Goal: Transaction & Acquisition: Purchase product/service

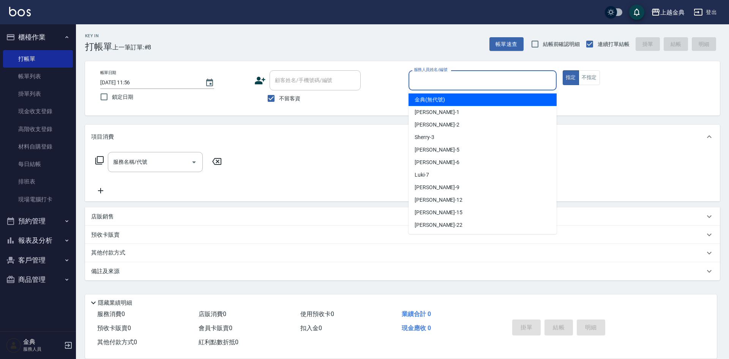
click at [472, 78] on input "服務人員姓名/編號" at bounding box center [482, 80] width 141 height 13
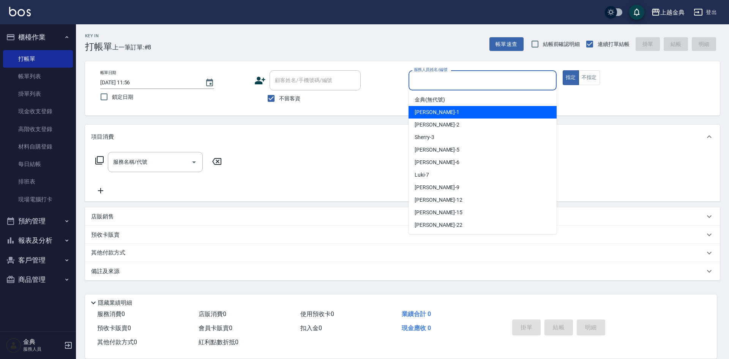
click at [471, 111] on div "Emma -1" at bounding box center [482, 112] width 148 height 13
type input "Emma-1"
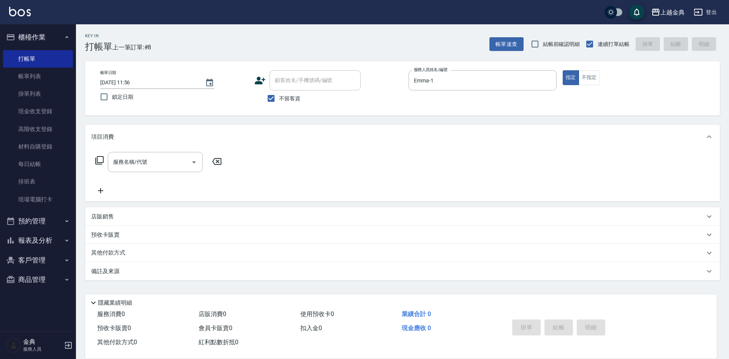
click at [99, 159] on icon at bounding box center [99, 160] width 9 height 9
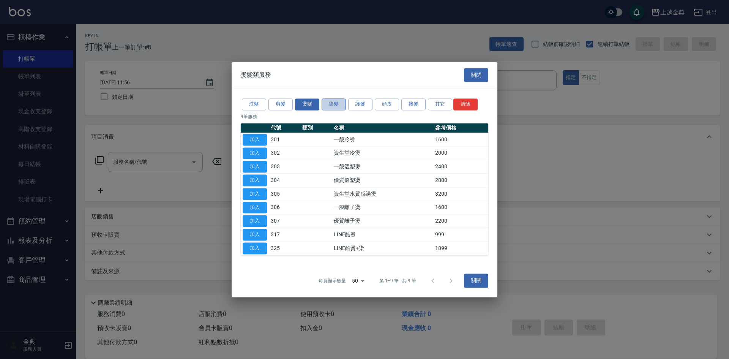
click at [335, 104] on button "染髮" at bounding box center [334, 104] width 24 height 12
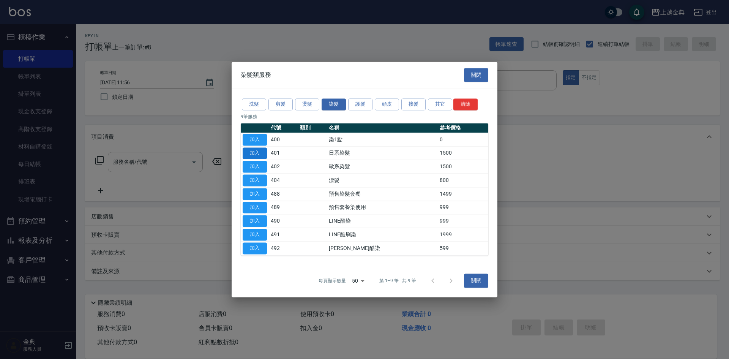
click at [252, 154] on button "加入" at bounding box center [255, 153] width 24 height 12
type input "日系染髮(401)"
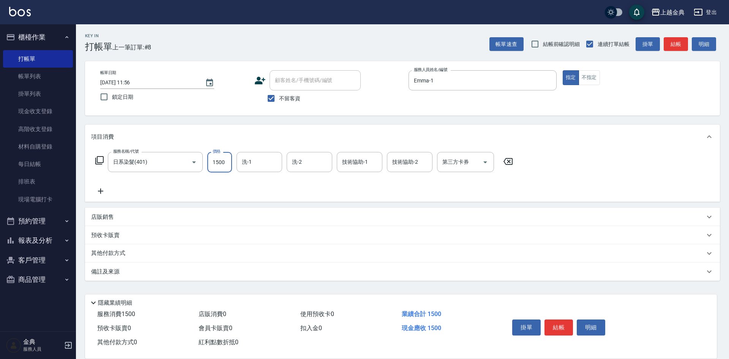
click at [227, 161] on input "1500" at bounding box center [219, 162] width 25 height 20
type input "2599"
click at [262, 165] on input "洗-1" at bounding box center [259, 161] width 39 height 13
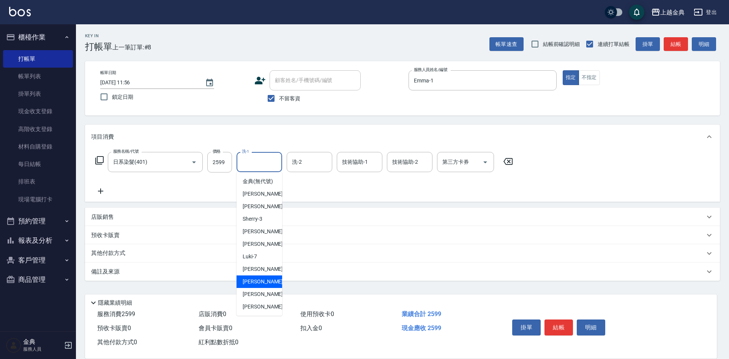
click at [254, 285] on div "[PERSON_NAME]-12" at bounding box center [259, 281] width 46 height 13
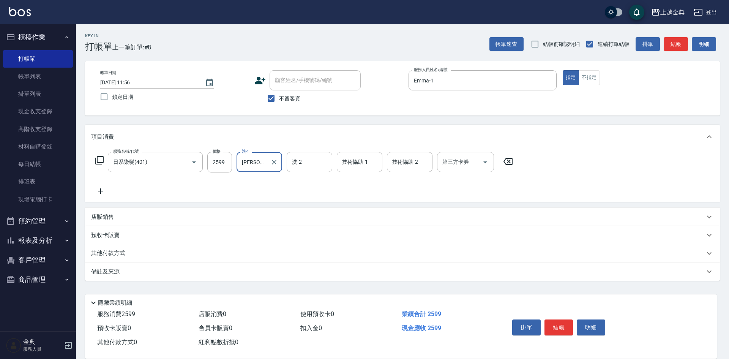
click at [267, 161] on div "[PERSON_NAME]-12 洗-1" at bounding box center [259, 162] width 46 height 20
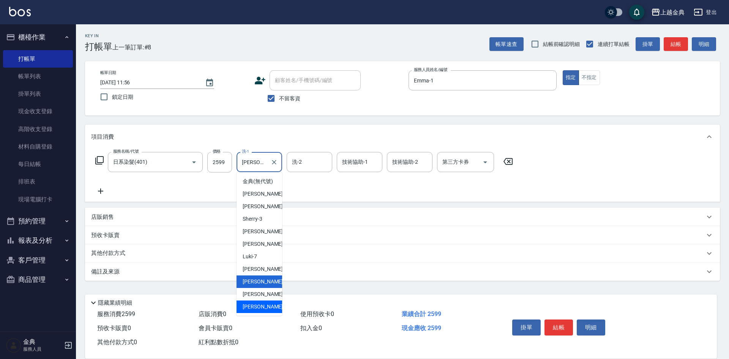
click at [258, 311] on span "[PERSON_NAME] -22" at bounding box center [267, 307] width 48 height 8
type input "[PERSON_NAME]-22"
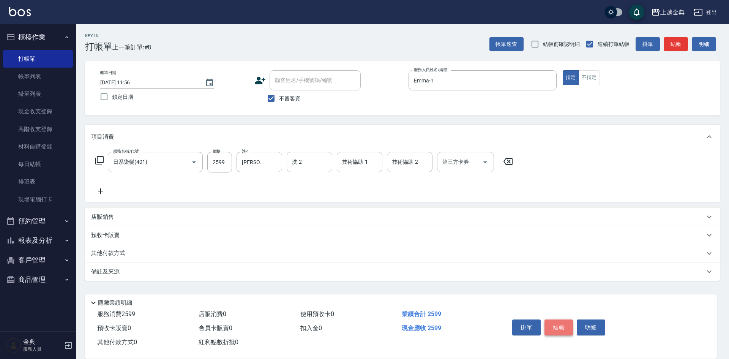
click at [564, 324] on button "結帳" at bounding box center [558, 327] width 28 height 16
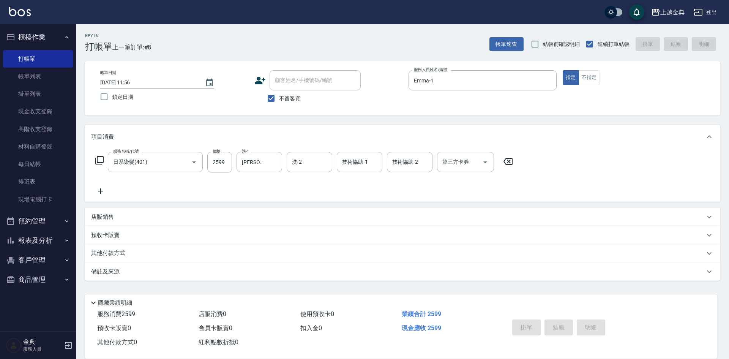
type input "[DATE] 14:26"
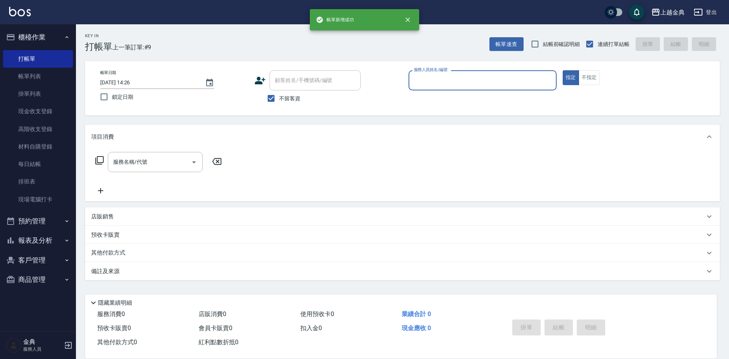
click at [484, 74] on input "服務人員姓名/編號" at bounding box center [482, 80] width 141 height 13
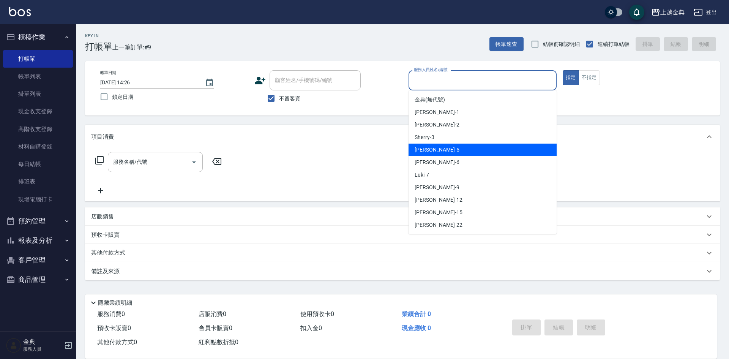
click at [465, 149] on div "[PERSON_NAME] -5" at bounding box center [482, 149] width 148 height 13
type input "[PERSON_NAME]-5"
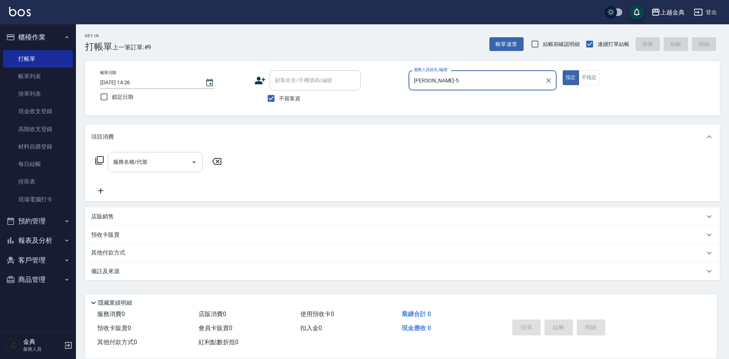
click at [197, 163] on icon "Open" at bounding box center [193, 162] width 9 height 9
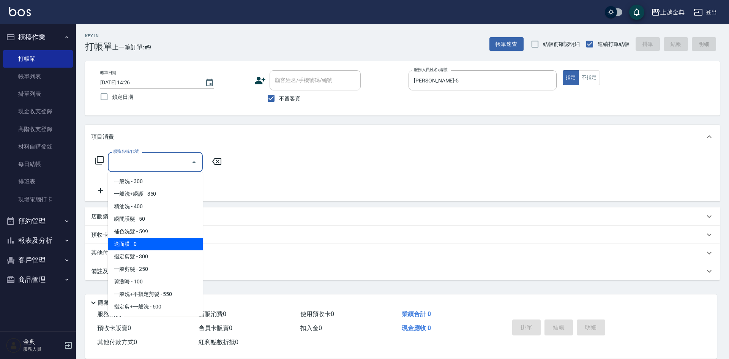
click at [175, 249] on span "送面膜 - 0" at bounding box center [155, 244] width 95 height 13
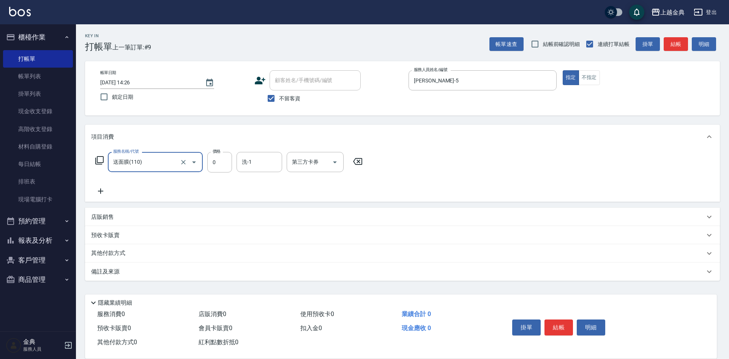
click at [194, 159] on icon "Open" at bounding box center [193, 162] width 9 height 9
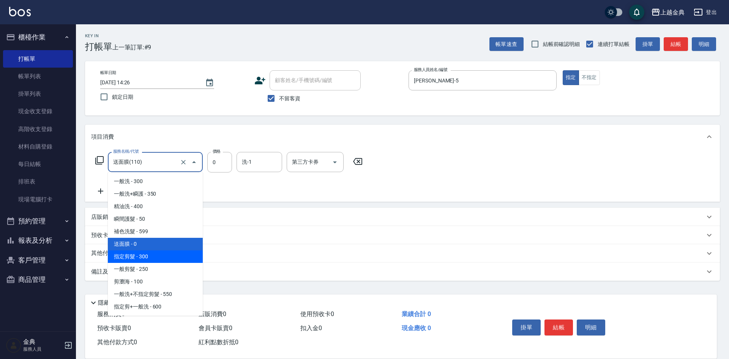
click at [178, 251] on span "指定剪髮 - 300" at bounding box center [155, 256] width 95 height 13
type input "指定剪髮(199)"
type input "300"
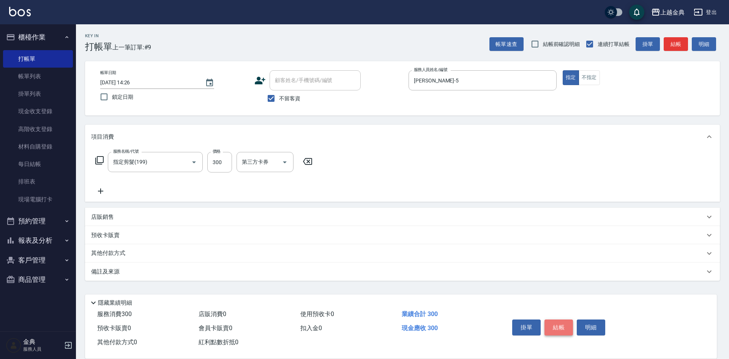
click at [558, 324] on button "結帳" at bounding box center [558, 327] width 28 height 16
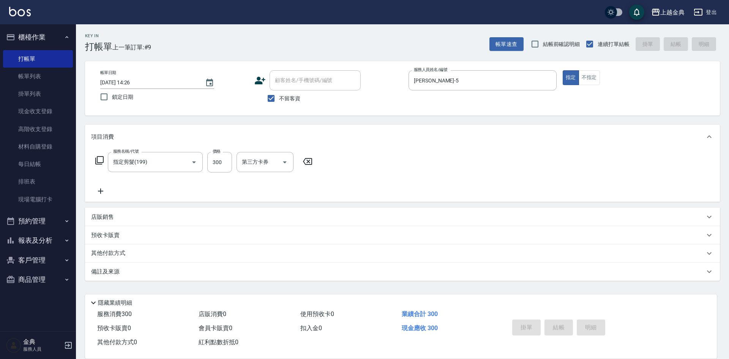
type input "[DATE] 14:27"
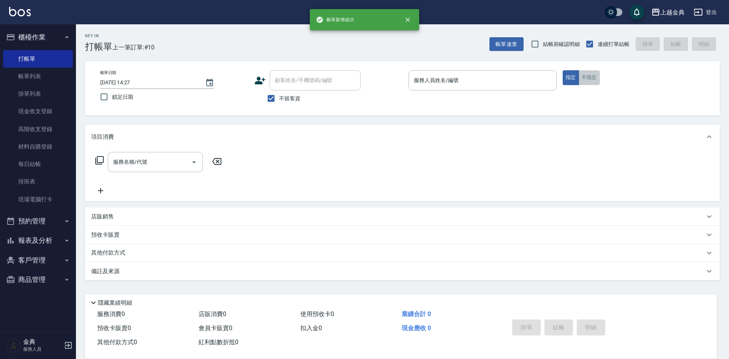
click at [589, 79] on button "不指定" at bounding box center [588, 77] width 21 height 15
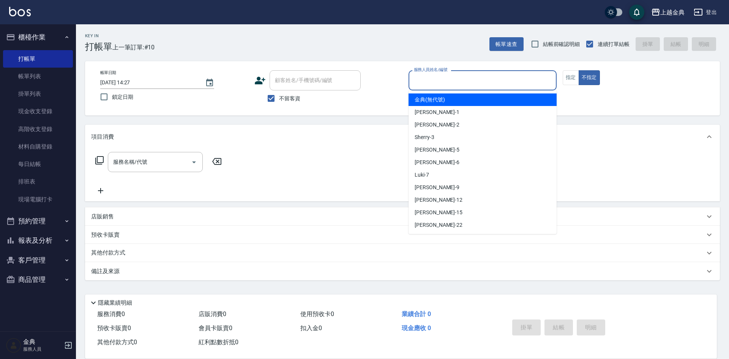
click at [499, 82] on input "服務人員姓名/編號" at bounding box center [482, 80] width 141 height 13
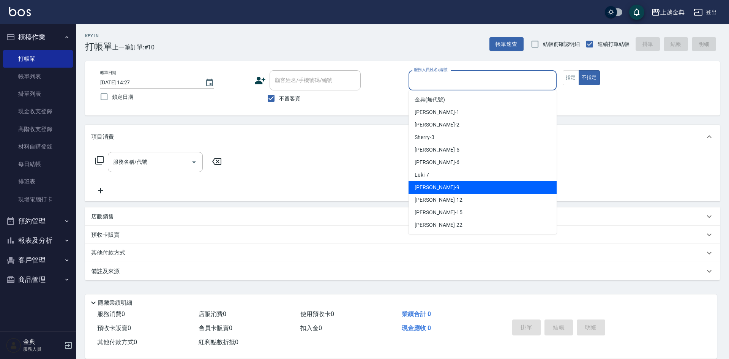
click at [465, 187] on div "[PERSON_NAME] -9" at bounding box center [482, 187] width 148 height 13
type input "[PERSON_NAME]-9"
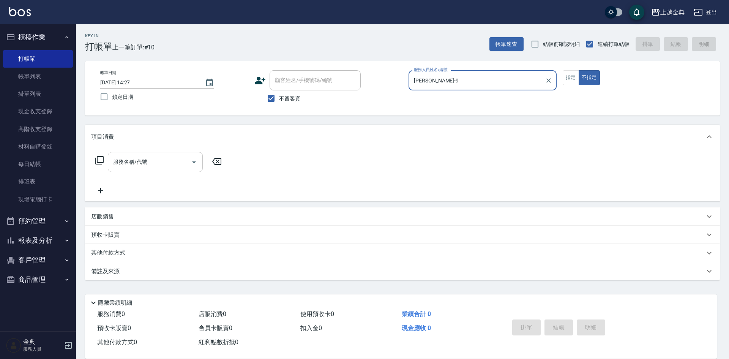
click at [194, 161] on icon "Open" at bounding box center [194, 162] width 4 height 2
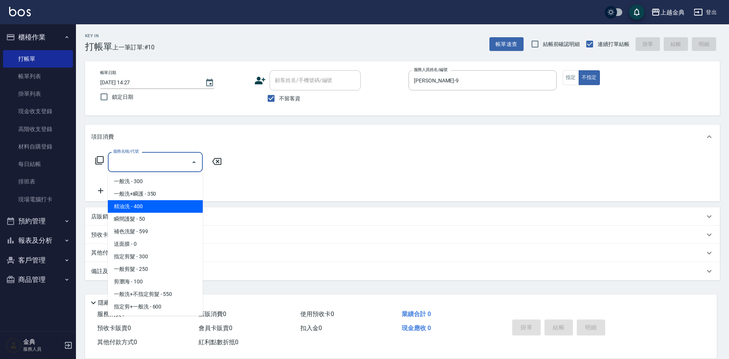
click at [168, 205] on span "精油洗 - 400" at bounding box center [155, 206] width 95 height 13
type input "精油洗(102)"
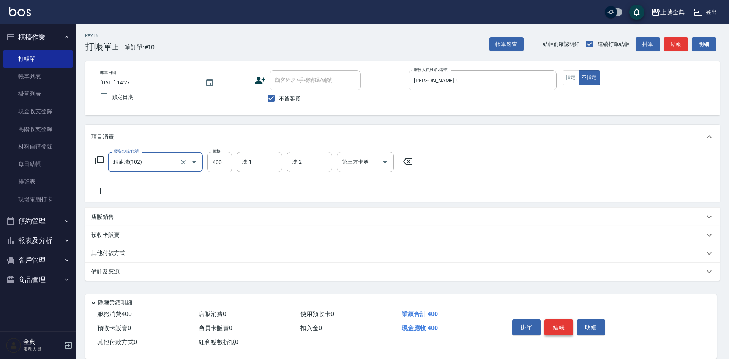
click at [561, 325] on button "結帳" at bounding box center [558, 327] width 28 height 16
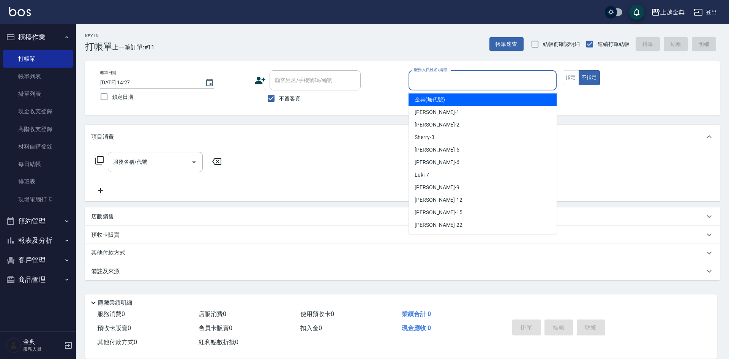
click at [533, 78] on input "服務人員姓名/編號" at bounding box center [482, 80] width 141 height 13
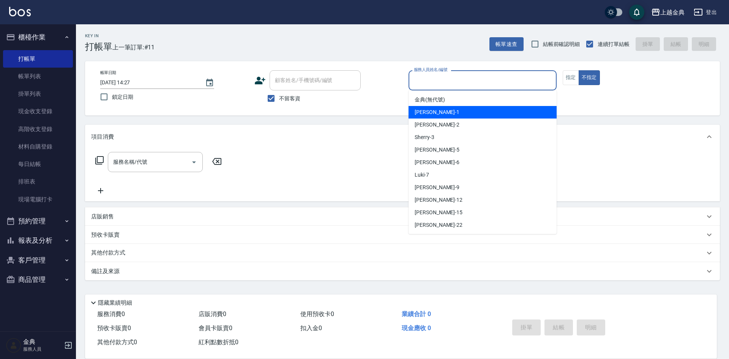
click at [463, 110] on div "Emma -1" at bounding box center [482, 112] width 148 height 13
type input "Emma-1"
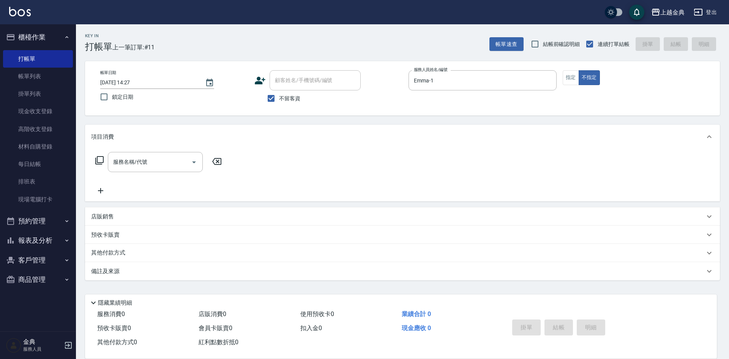
click at [95, 157] on icon at bounding box center [99, 160] width 9 height 9
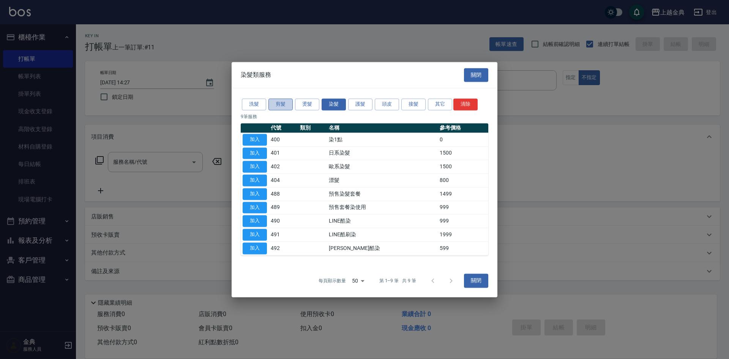
click at [284, 105] on button "剪髮" at bounding box center [280, 104] width 24 height 12
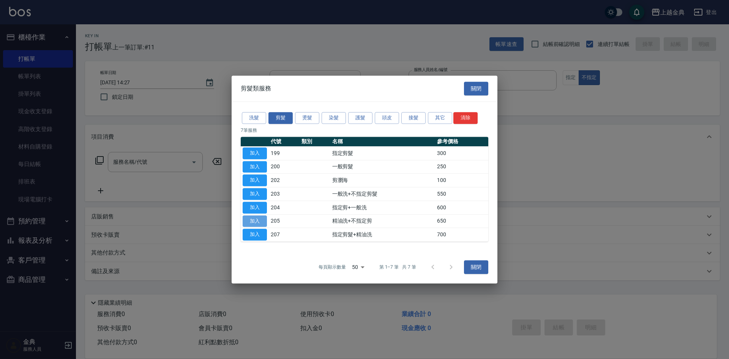
click at [259, 222] on button "加入" at bounding box center [255, 221] width 24 height 12
type input "精油洗+不指定剪(205)"
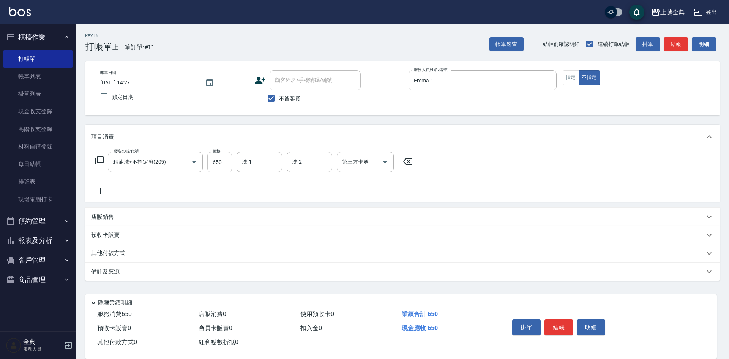
click at [221, 164] on input "650" at bounding box center [219, 162] width 25 height 20
type input "1200"
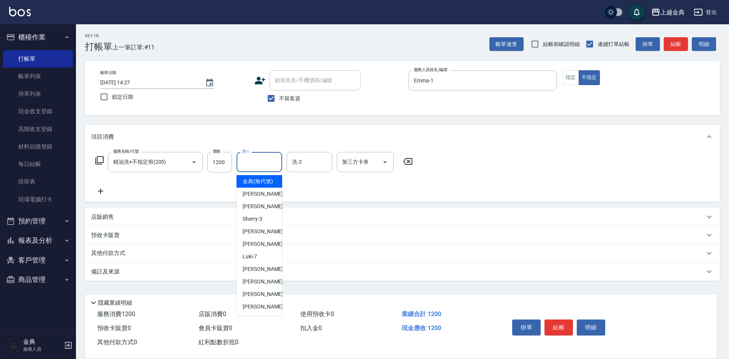
click at [260, 166] on input "洗-1" at bounding box center [259, 161] width 39 height 13
click at [255, 273] on span "[PERSON_NAME] -9" at bounding box center [265, 269] width 45 height 8
type input "[PERSON_NAME]-9"
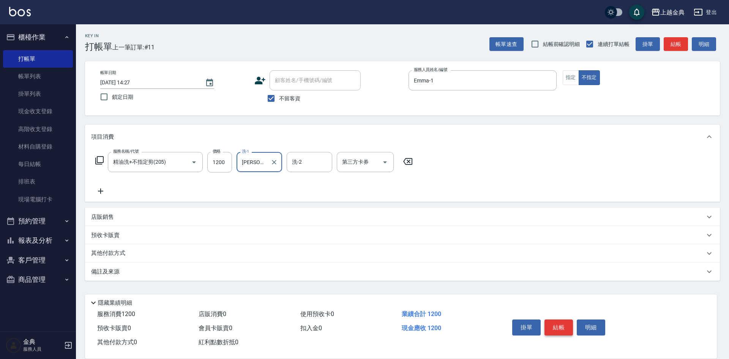
click at [560, 322] on button "結帳" at bounding box center [558, 327] width 28 height 16
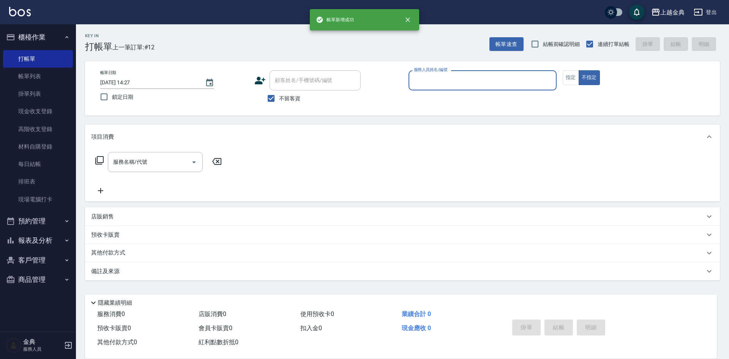
click at [493, 77] on input "服務人員姓名/編號" at bounding box center [482, 80] width 141 height 13
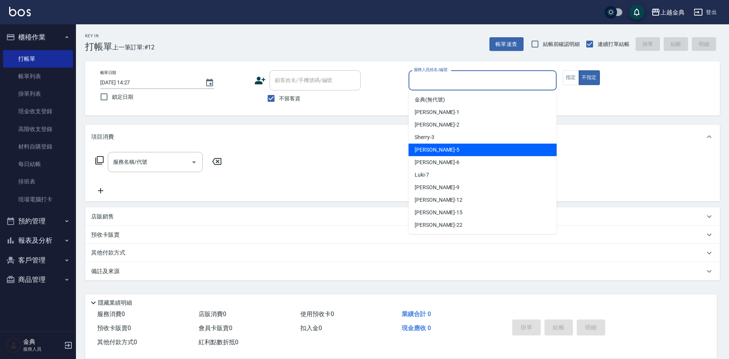
click at [458, 149] on div "[PERSON_NAME] -5" at bounding box center [482, 149] width 148 height 13
type input "[PERSON_NAME]-5"
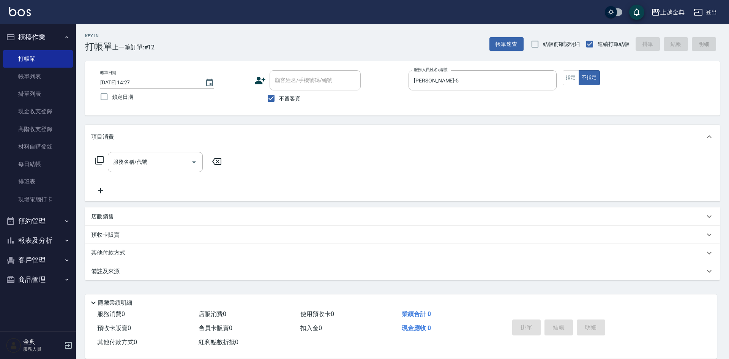
click at [95, 159] on icon at bounding box center [99, 160] width 9 height 9
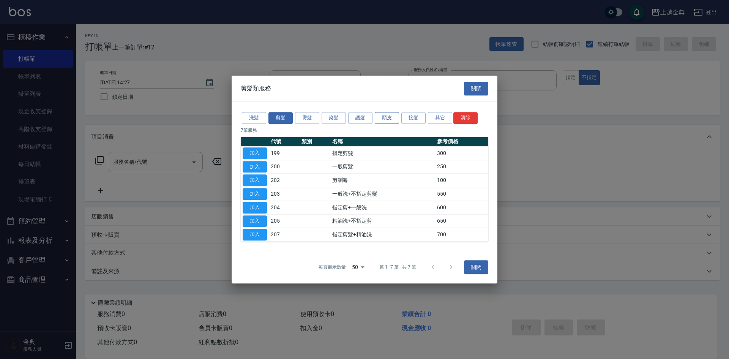
click at [378, 118] on button "頭皮" at bounding box center [387, 118] width 24 height 12
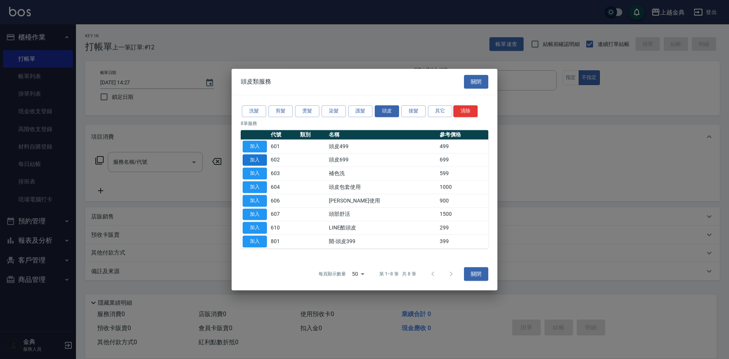
click at [260, 158] on button "加入" at bounding box center [255, 160] width 24 height 12
type input "頭皮699(602)"
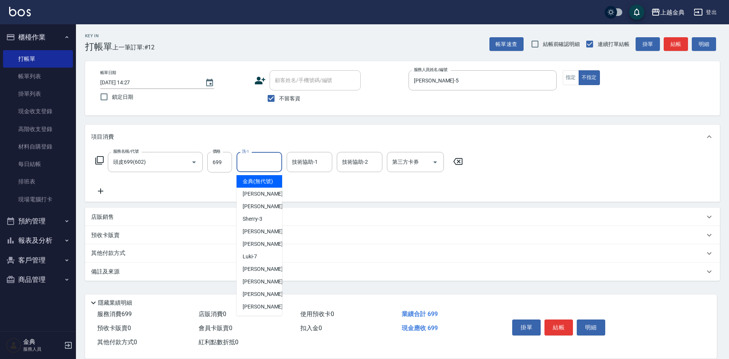
click at [248, 164] on input "洗-1" at bounding box center [259, 161] width 39 height 13
click at [254, 311] on span "[PERSON_NAME] -22" at bounding box center [267, 307] width 48 height 8
type input "[PERSON_NAME]-22"
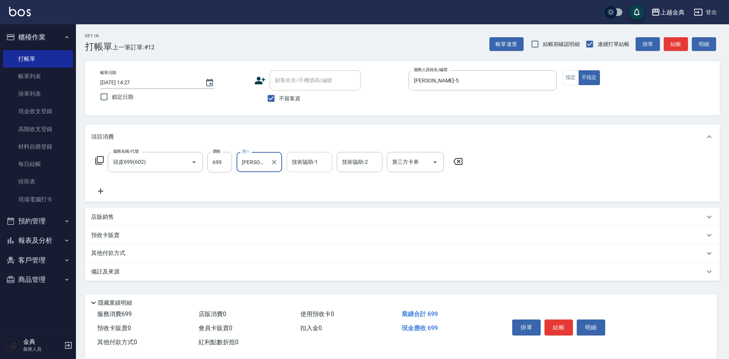
click at [312, 163] on input "技術協助-1" at bounding box center [309, 161] width 39 height 13
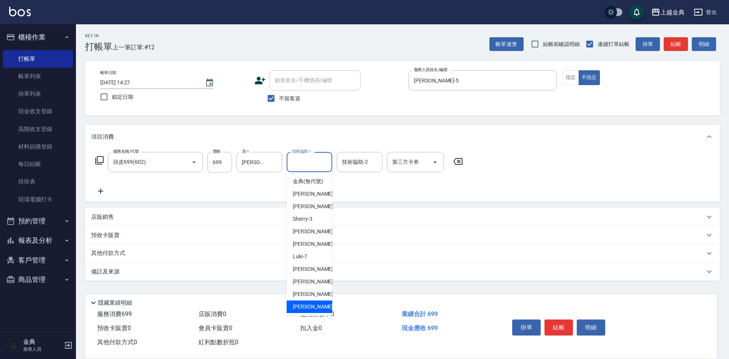
click at [313, 310] on div "[PERSON_NAME] -22" at bounding box center [310, 306] width 46 height 13
type input "[PERSON_NAME]-22"
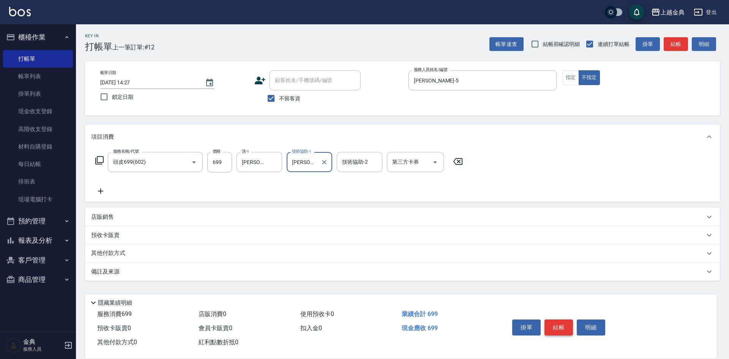
click at [556, 324] on button "結帳" at bounding box center [558, 327] width 28 height 16
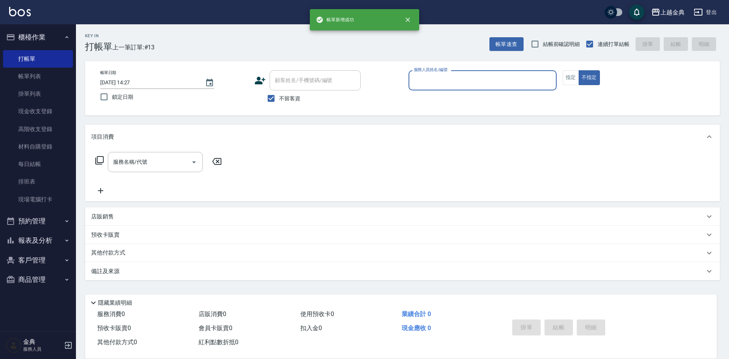
click at [474, 79] on input "服務人員姓名/編號" at bounding box center [482, 80] width 141 height 13
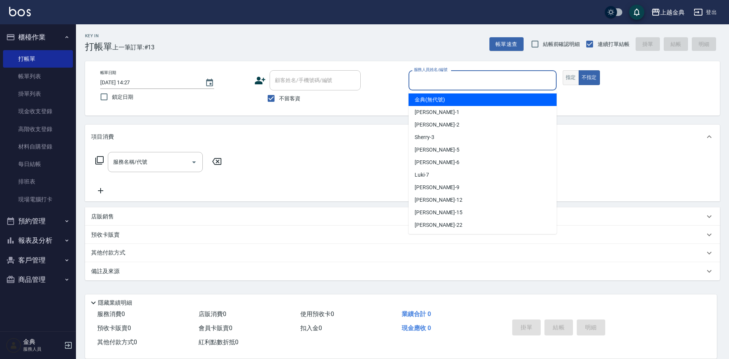
click at [570, 79] on button "指定" at bounding box center [571, 77] width 16 height 15
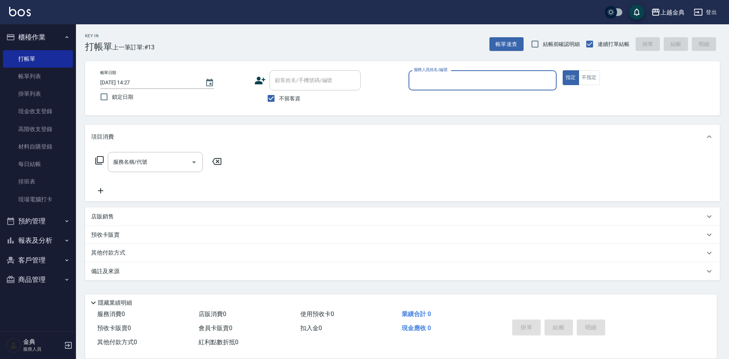
click at [485, 73] on div "服務人員姓名/編號" at bounding box center [482, 80] width 148 height 20
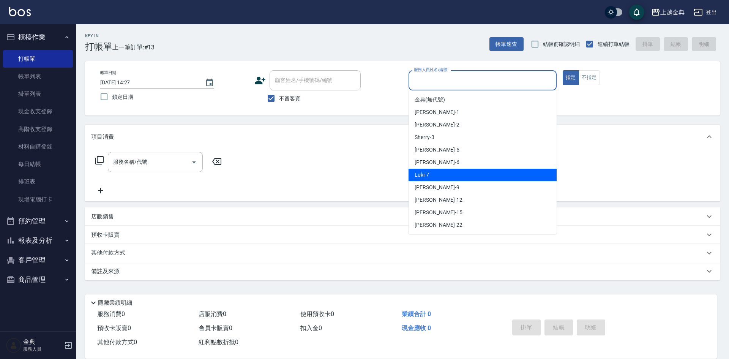
click at [440, 171] on div "Luki -7" at bounding box center [482, 175] width 148 height 13
type input "Luki-7"
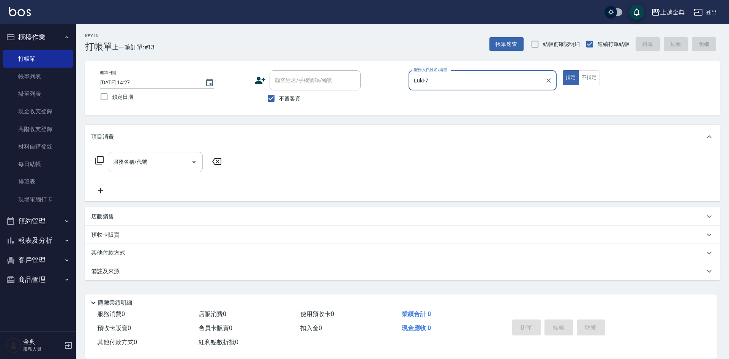
click at [191, 163] on icon "Open" at bounding box center [193, 162] width 9 height 9
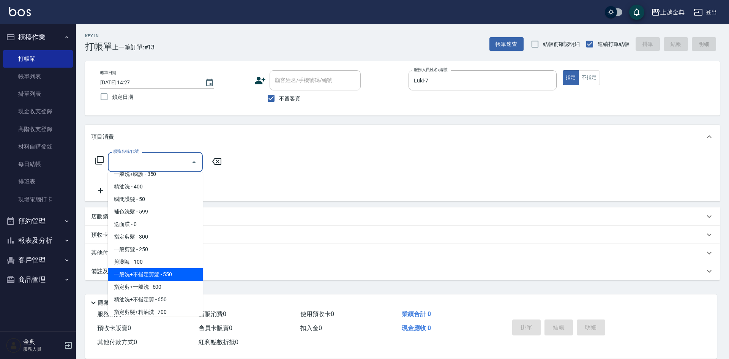
scroll to position [38, 0]
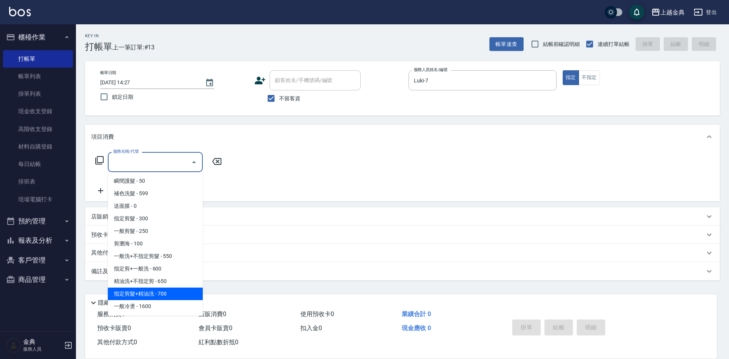
click at [176, 292] on span "指定剪髮+精油洗 - 700" at bounding box center [155, 293] width 95 height 13
type input "指定剪髮+精油洗(207)"
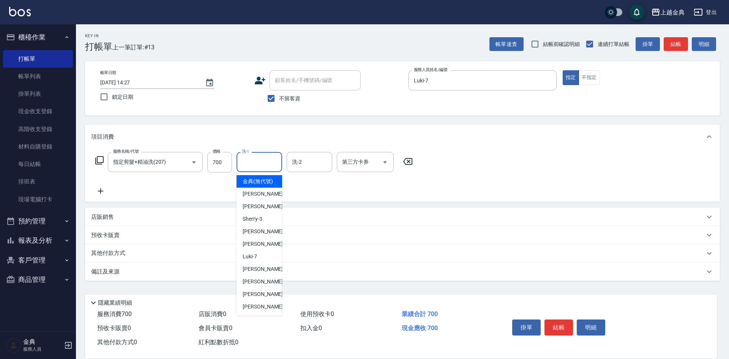
click at [271, 165] on input "洗-1" at bounding box center [259, 161] width 39 height 13
click at [265, 312] on div "[PERSON_NAME] -22" at bounding box center [259, 306] width 46 height 13
type input "[PERSON_NAME]-22"
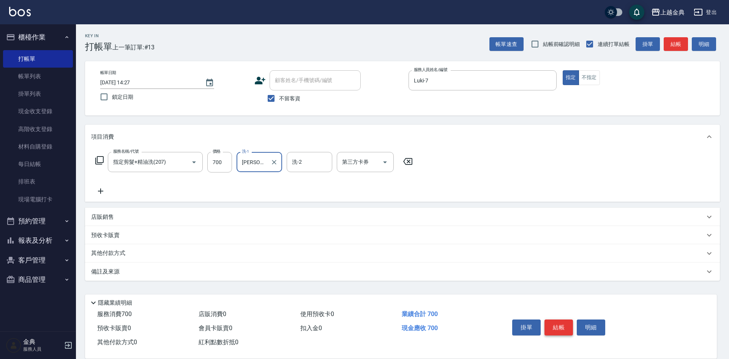
click at [558, 326] on button "結帳" at bounding box center [558, 327] width 28 height 16
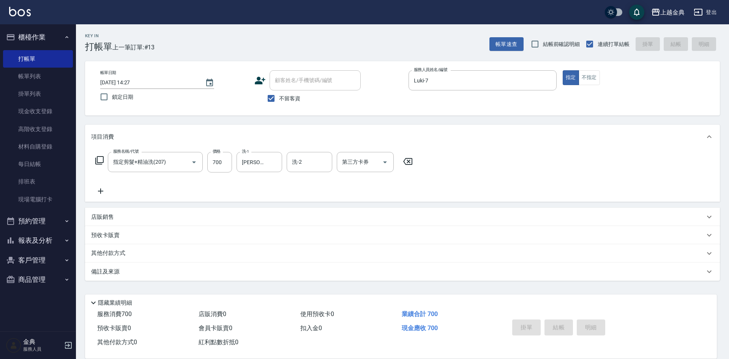
type input "[DATE] 14:28"
click at [585, 79] on button "不指定" at bounding box center [588, 77] width 21 height 15
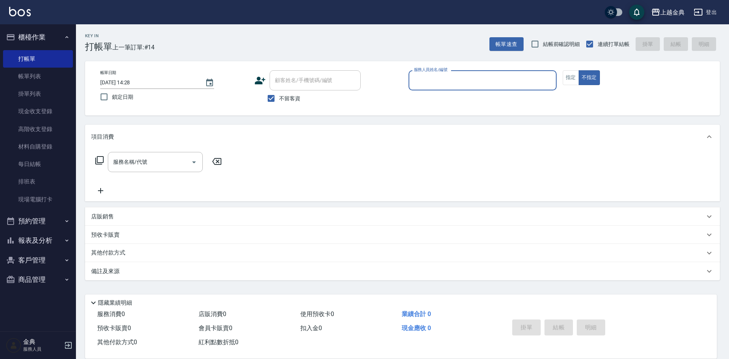
click at [509, 77] on input "服務人員姓名/編號" at bounding box center [482, 80] width 141 height 13
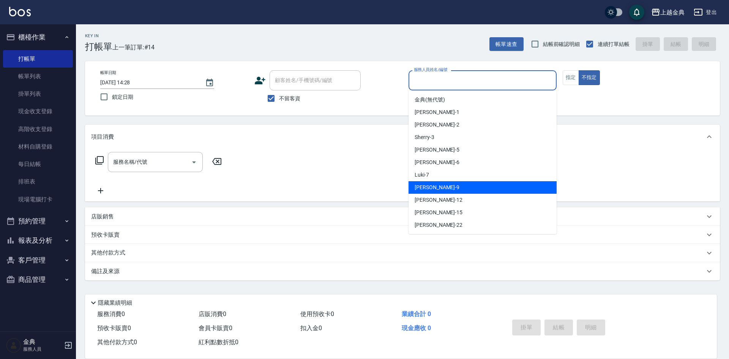
click at [459, 189] on div "[PERSON_NAME] -9" at bounding box center [482, 187] width 148 height 13
type input "[PERSON_NAME]-9"
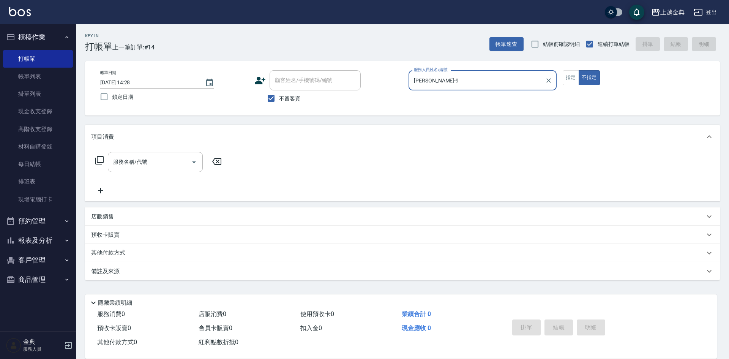
click at [101, 159] on icon at bounding box center [99, 160] width 9 height 9
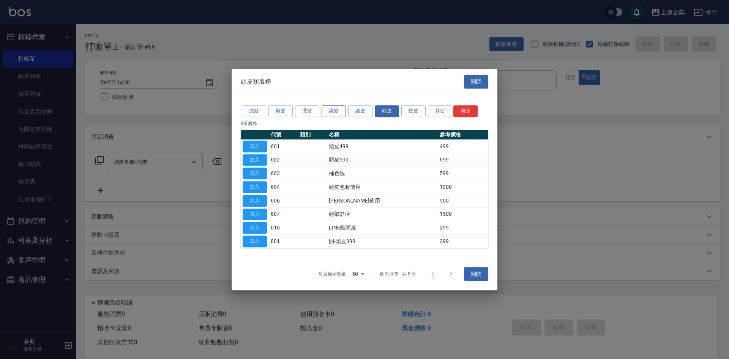
click at [336, 112] on button "染髮" at bounding box center [334, 111] width 24 height 12
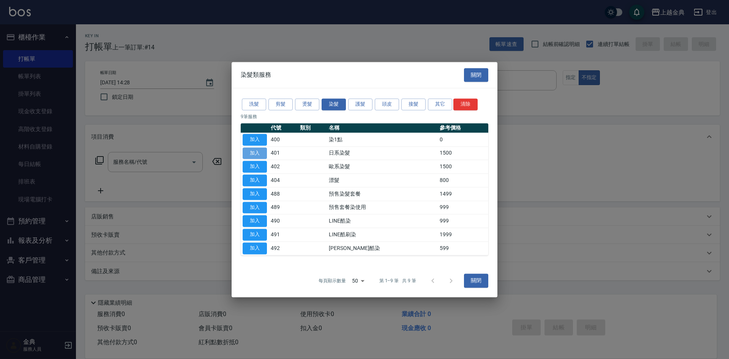
click at [262, 151] on button "加入" at bounding box center [255, 153] width 24 height 12
type input "日系染髮(401)"
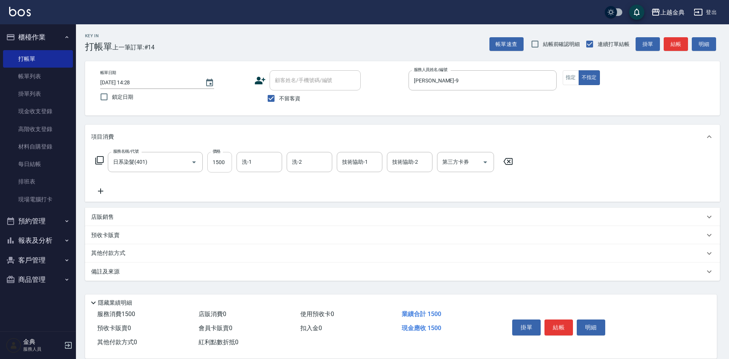
click at [223, 161] on input "1500" at bounding box center [219, 162] width 25 height 20
type input "1790"
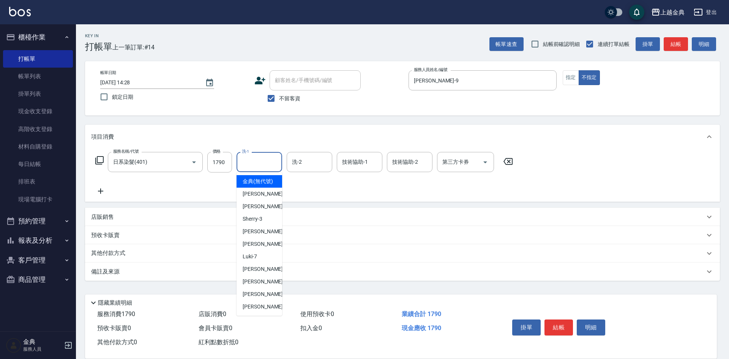
click at [260, 159] on input "洗-1" at bounding box center [259, 161] width 39 height 13
click at [253, 285] on span "[PERSON_NAME]-12" at bounding box center [267, 281] width 48 height 8
type input "[PERSON_NAME]-12"
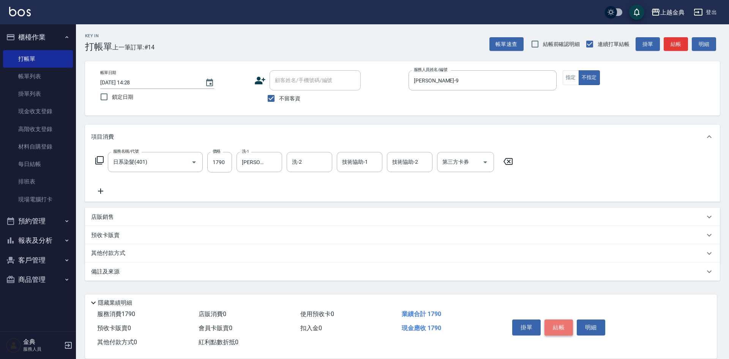
click at [555, 324] on button "結帳" at bounding box center [558, 327] width 28 height 16
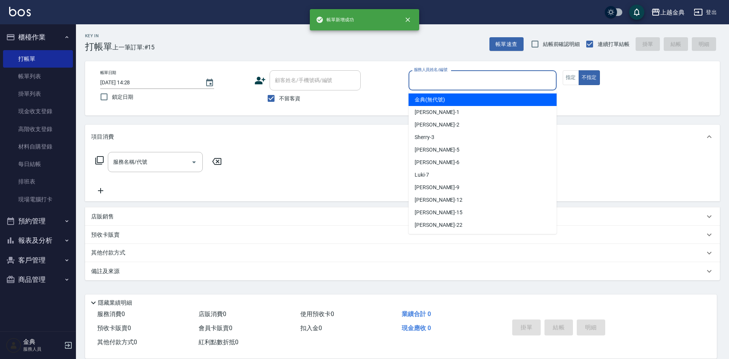
click at [494, 81] on input "服務人員姓名/編號" at bounding box center [482, 80] width 141 height 13
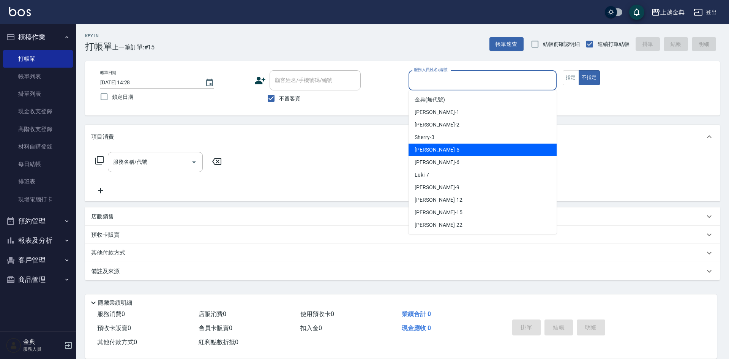
click at [475, 148] on div "[PERSON_NAME] -5" at bounding box center [482, 149] width 148 height 13
type input "[PERSON_NAME]-5"
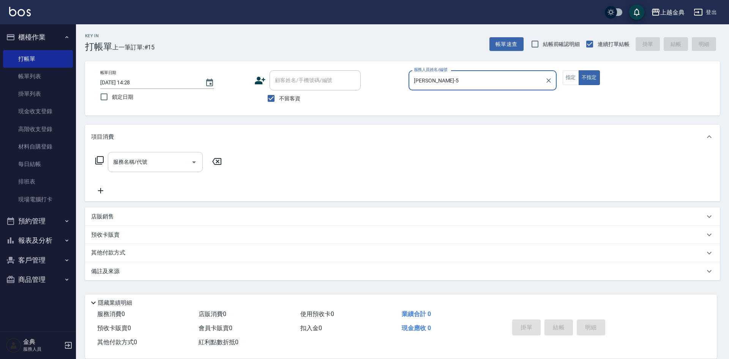
click at [191, 160] on icon "Open" at bounding box center [193, 162] width 9 height 9
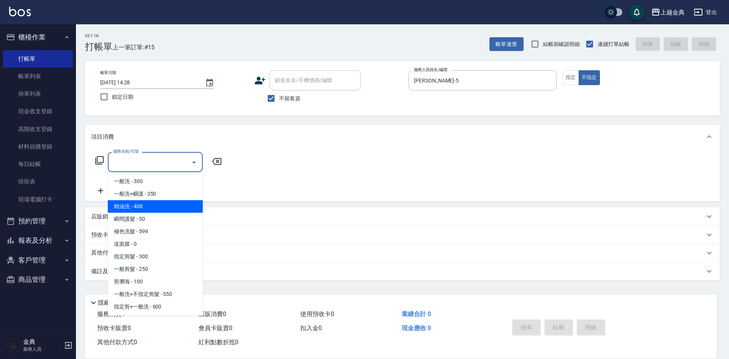
click at [178, 206] on span "精油洗 - 400" at bounding box center [155, 206] width 95 height 13
type input "精油洗(102)"
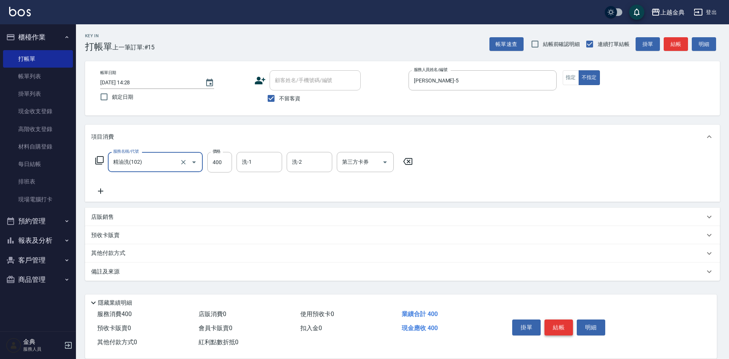
click at [561, 321] on button "結帳" at bounding box center [558, 327] width 28 height 16
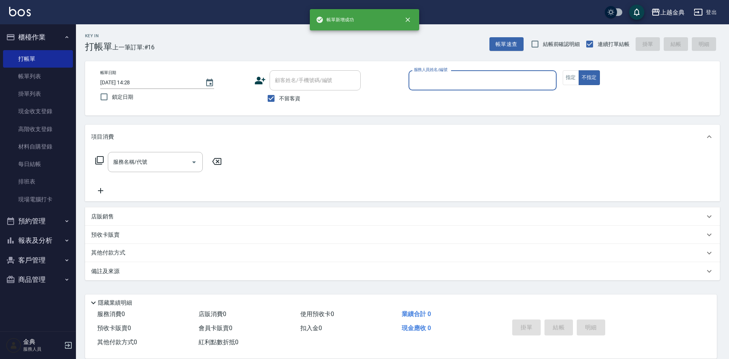
click at [473, 80] on input "服務人員姓名/編號" at bounding box center [482, 80] width 141 height 13
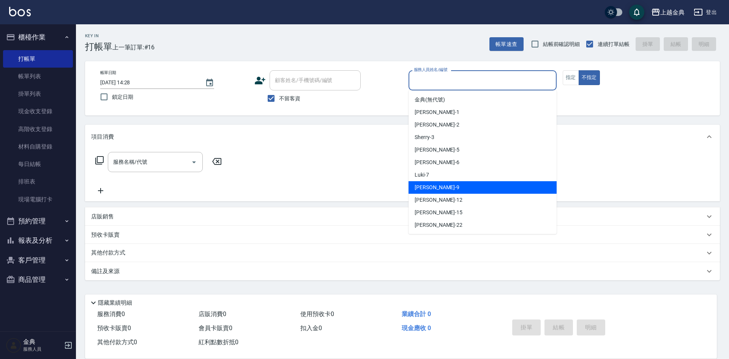
click at [473, 181] on div "[PERSON_NAME] -9" at bounding box center [482, 187] width 148 height 13
type input "[PERSON_NAME]-9"
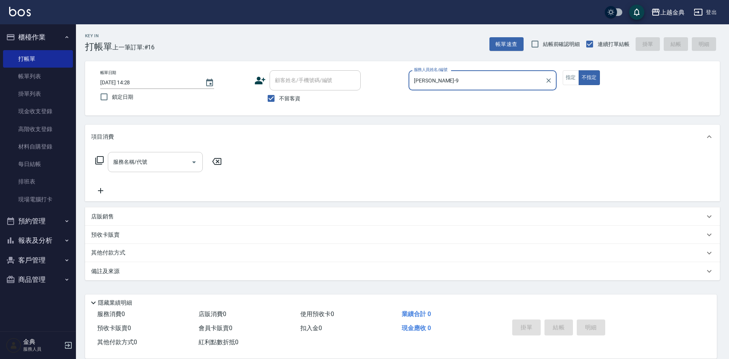
click at [195, 162] on icon "Open" at bounding box center [193, 162] width 9 height 9
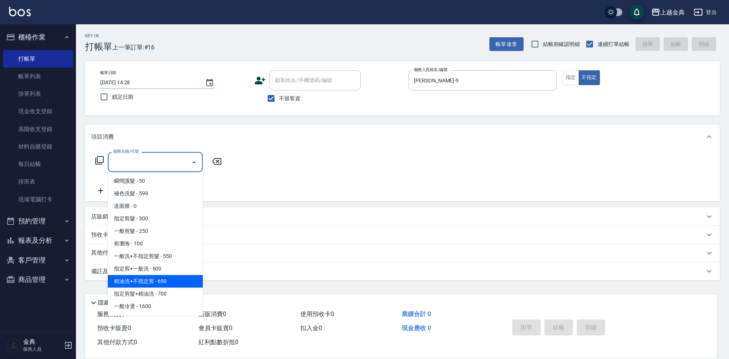
click at [176, 282] on span "精油洗+不指定剪 - 650" at bounding box center [155, 281] width 95 height 13
type input "精油洗+不指定剪(205)"
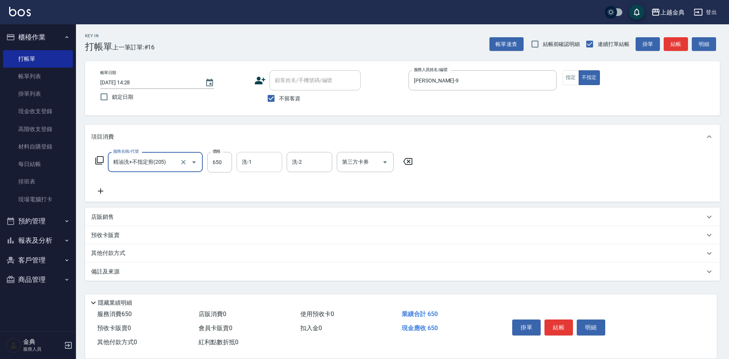
click at [266, 164] on input "洗-1" at bounding box center [259, 161] width 39 height 13
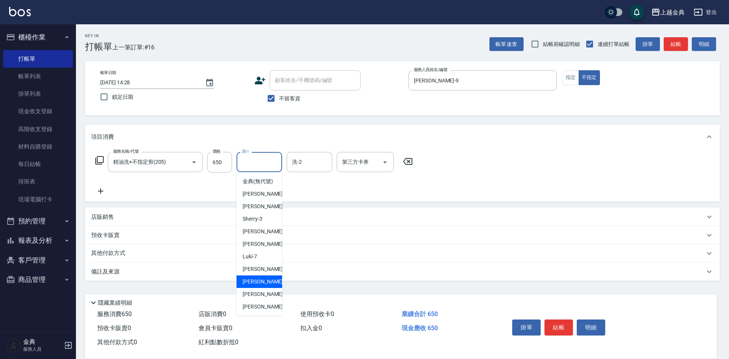
click at [269, 288] on div "[PERSON_NAME]-12" at bounding box center [259, 281] width 46 height 13
type input "[PERSON_NAME]-12"
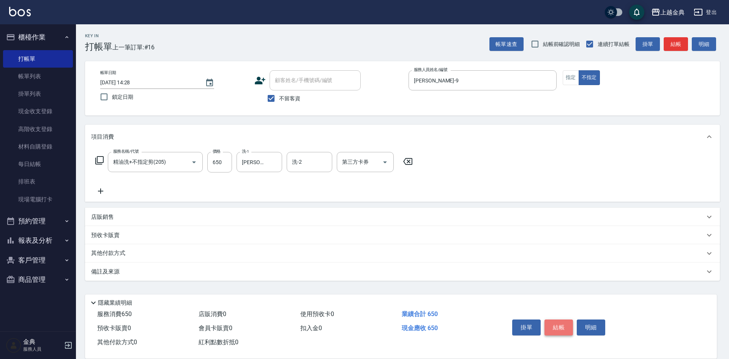
click at [553, 322] on button "結帳" at bounding box center [558, 327] width 28 height 16
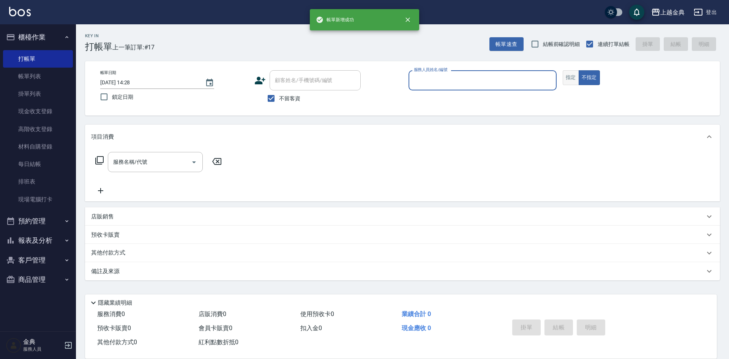
click at [575, 74] on button "指定" at bounding box center [571, 77] width 16 height 15
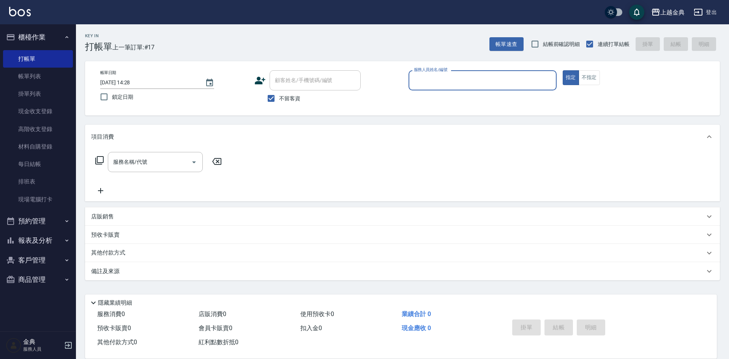
click at [493, 73] on div "服務人員姓名/編號" at bounding box center [482, 80] width 148 height 20
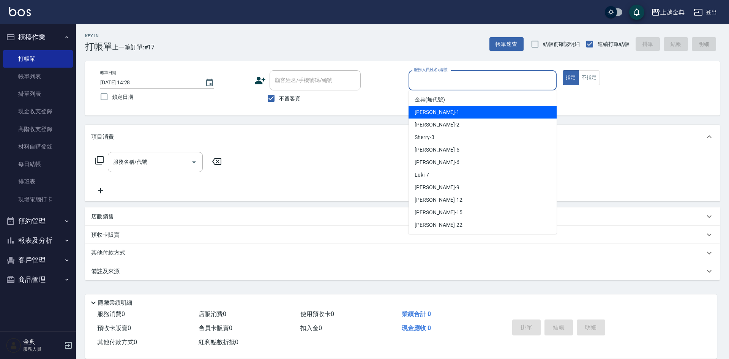
click at [463, 110] on div "Emma -1" at bounding box center [482, 112] width 148 height 13
type input "Emma-1"
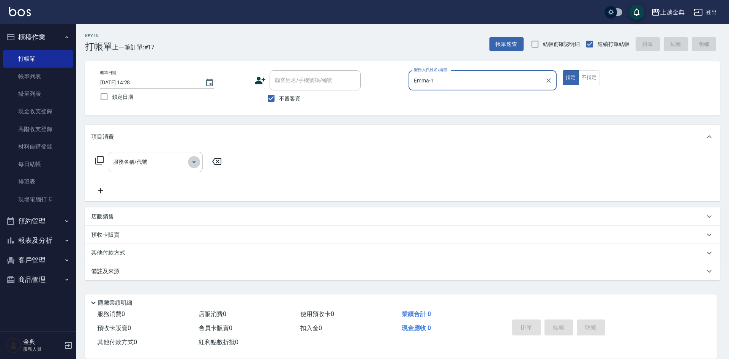
click at [195, 161] on icon "Open" at bounding box center [193, 162] width 9 height 9
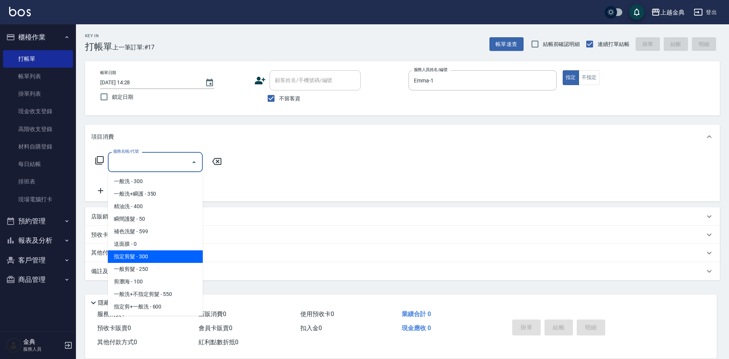
click at [149, 260] on span "指定剪髮 - 300" at bounding box center [155, 256] width 95 height 13
type input "指定剪髮(199)"
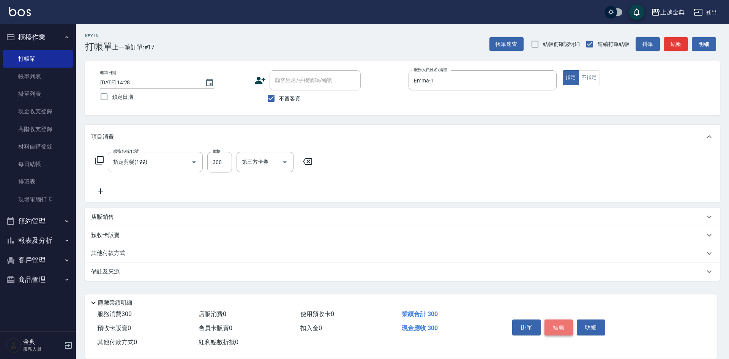
click at [555, 321] on button "結帳" at bounding box center [558, 327] width 28 height 16
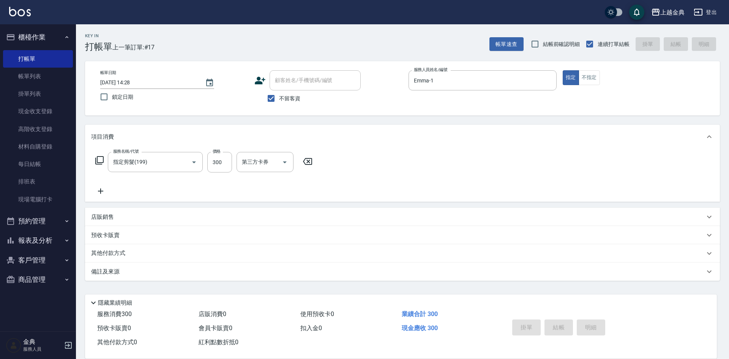
type input "[DATE] 14:29"
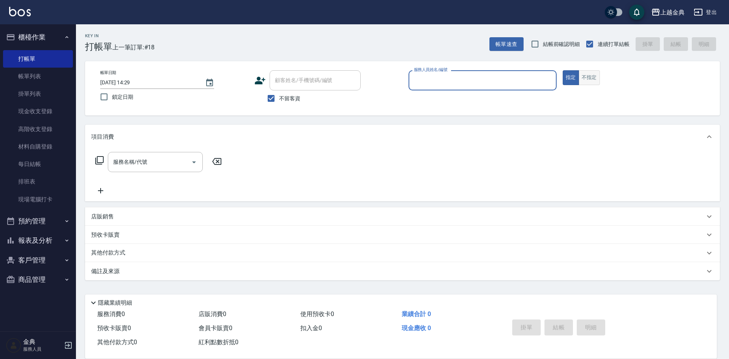
click at [585, 75] on button "不指定" at bounding box center [588, 77] width 21 height 15
click at [485, 78] on input "服務人員姓名/編號" at bounding box center [482, 80] width 141 height 13
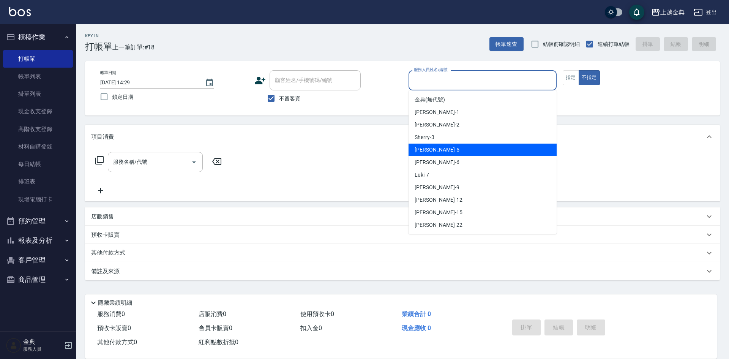
click at [458, 148] on div "[PERSON_NAME] -5" at bounding box center [482, 149] width 148 height 13
type input "[PERSON_NAME]-5"
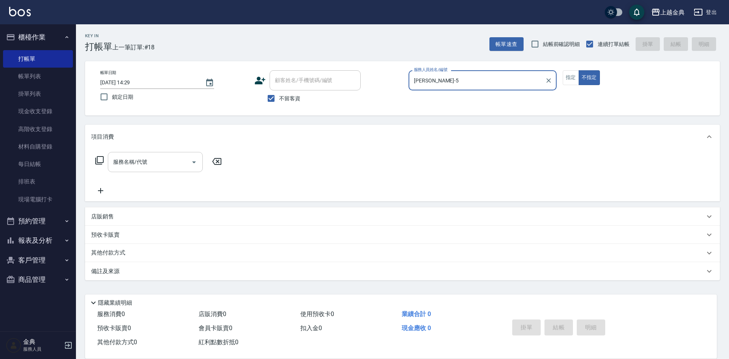
click at [194, 164] on icon "Open" at bounding box center [193, 162] width 9 height 9
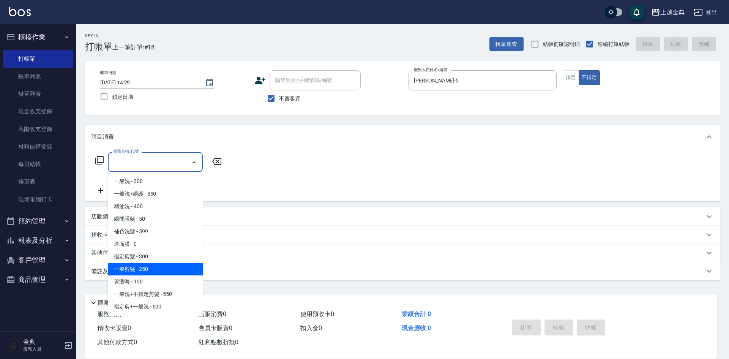
click at [169, 266] on span "一般剪髮 - 250" at bounding box center [155, 269] width 95 height 13
type input "一般剪髮(200)"
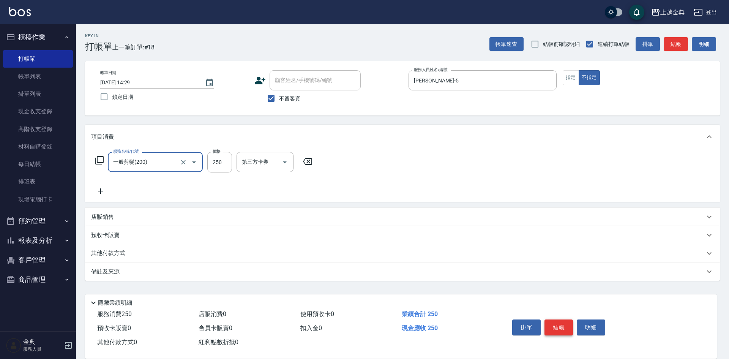
click at [559, 324] on button "結帳" at bounding box center [558, 327] width 28 height 16
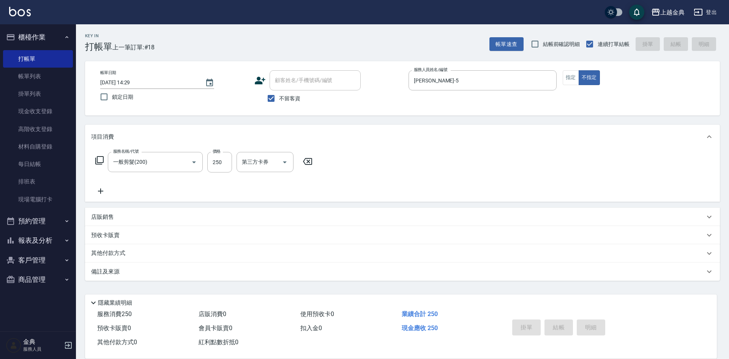
type input "[DATE] 14:30"
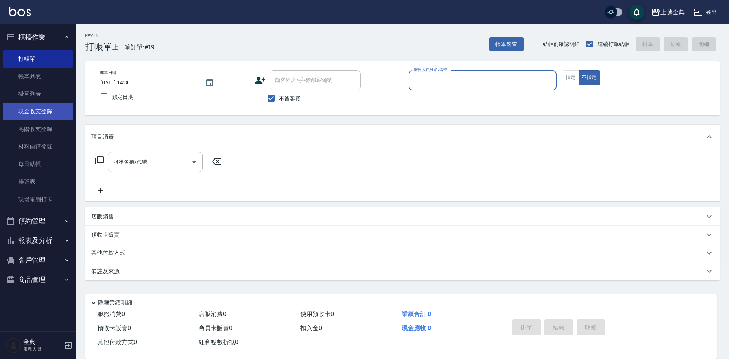
click at [42, 112] on link "現金收支登錄" at bounding box center [38, 110] width 70 height 17
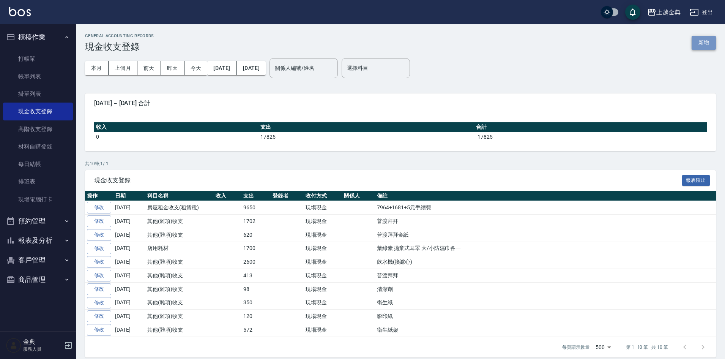
click at [710, 42] on button "新增" at bounding box center [704, 43] width 24 height 14
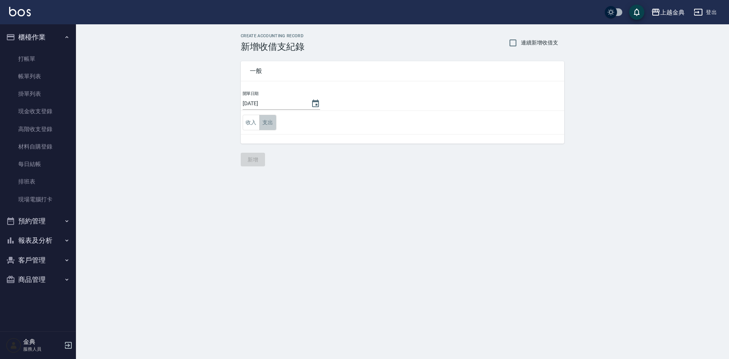
click at [272, 123] on button "支出" at bounding box center [267, 123] width 17 height 16
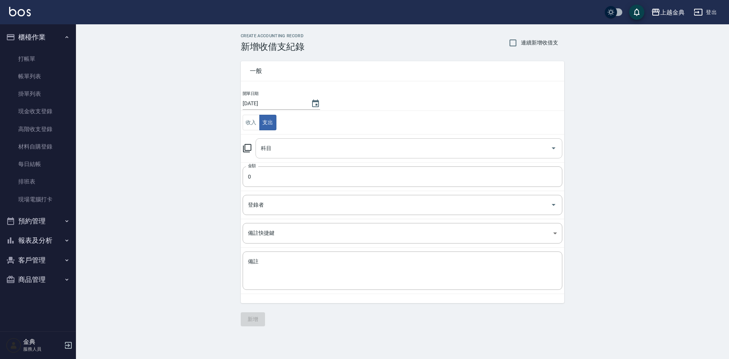
click at [557, 151] on icon "Open" at bounding box center [553, 147] width 9 height 9
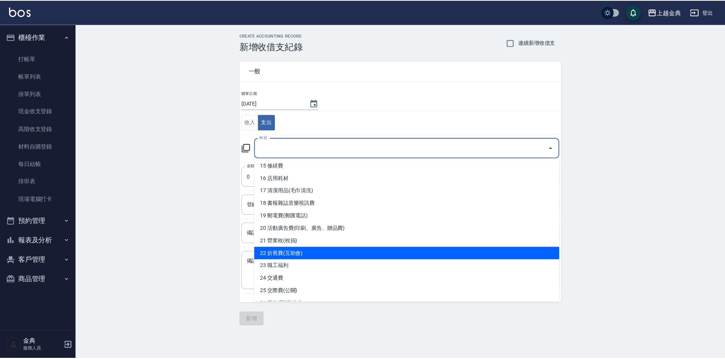
scroll to position [228, 0]
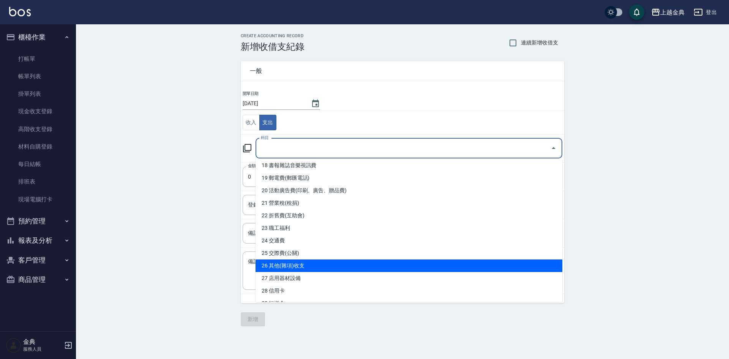
click at [326, 269] on li "26 其他(雜項)收支" at bounding box center [408, 265] width 307 height 13
type input "26 其他(雜項)收支"
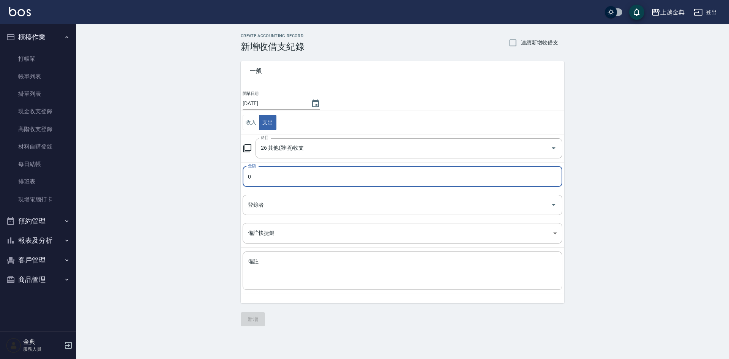
click at [249, 175] on input "0" at bounding box center [403, 176] width 320 height 20
type input "20"
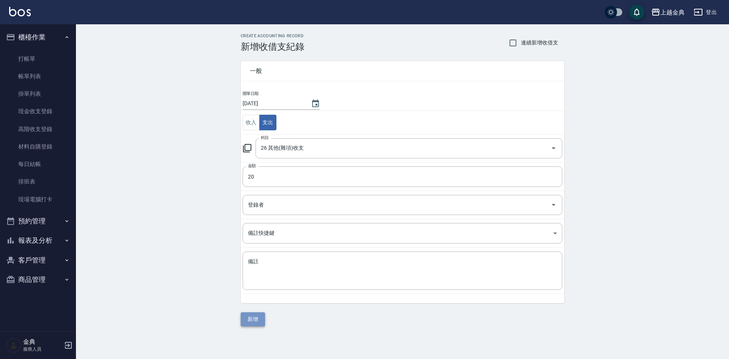
click at [253, 315] on button "新增" at bounding box center [253, 319] width 24 height 14
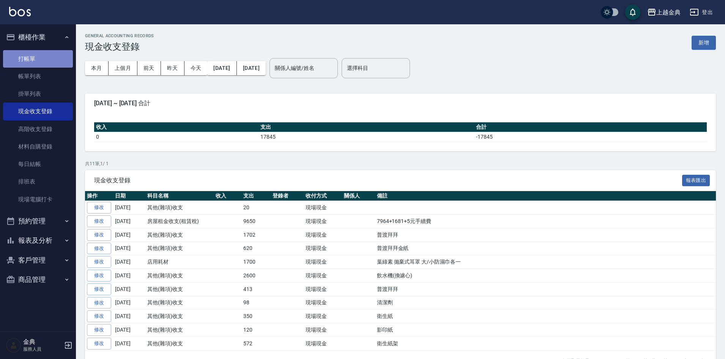
click at [37, 57] on link "打帳單" at bounding box center [38, 58] width 70 height 17
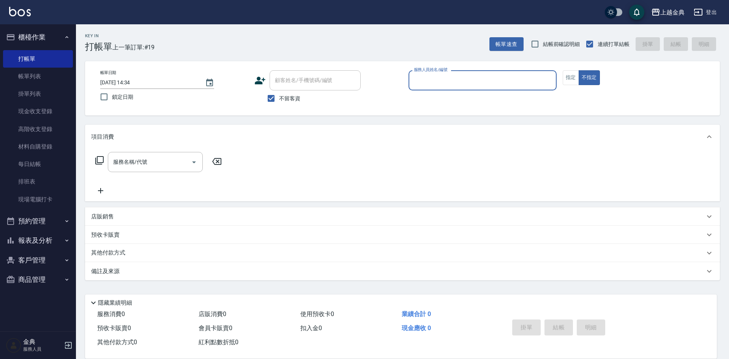
click at [460, 79] on input "服務人員姓名/編號" at bounding box center [482, 80] width 141 height 13
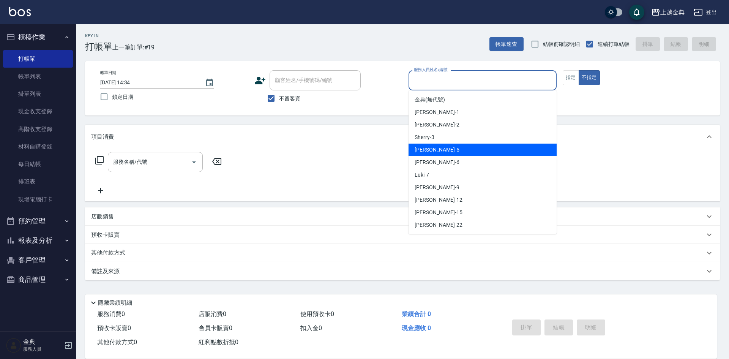
click at [452, 150] on div "[PERSON_NAME] -5" at bounding box center [482, 149] width 148 height 13
type input "[PERSON_NAME]-5"
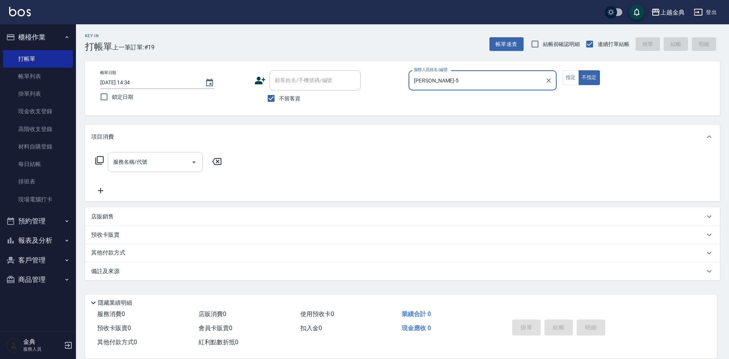
click at [195, 163] on icon "Open" at bounding box center [193, 162] width 9 height 9
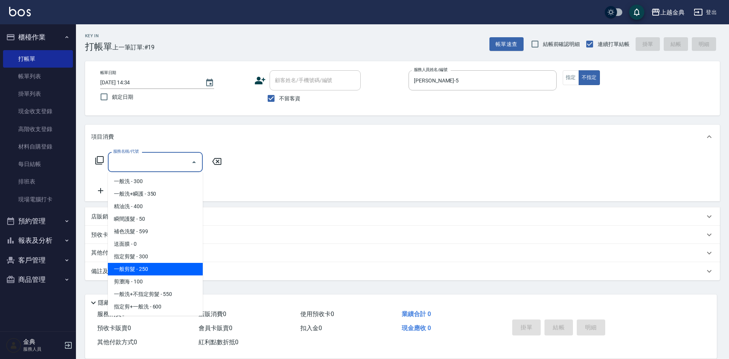
click at [166, 271] on span "一般剪髮 - 250" at bounding box center [155, 269] width 95 height 13
type input "一般剪髮(200)"
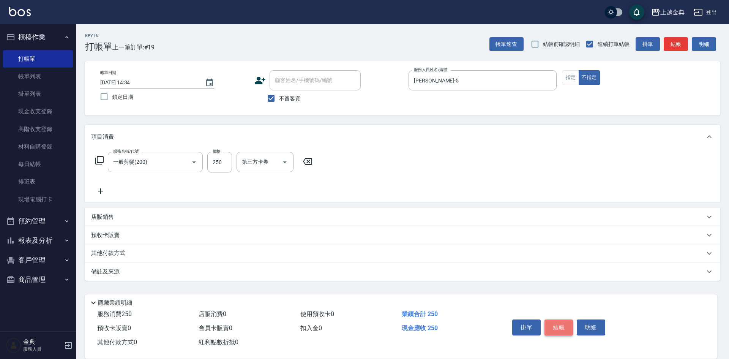
click at [567, 323] on button "結帳" at bounding box center [558, 327] width 28 height 16
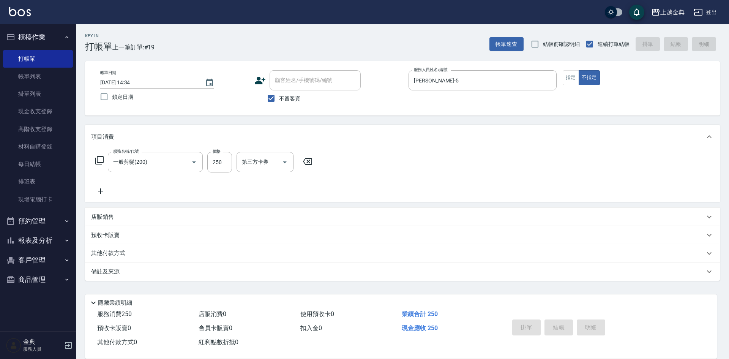
type input "[DATE] 14:39"
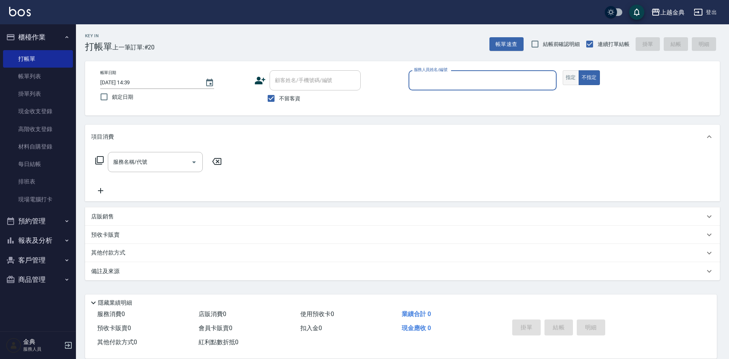
click at [570, 76] on button "指定" at bounding box center [571, 77] width 16 height 15
click at [478, 76] on input "服務人員姓名/編號" at bounding box center [482, 80] width 141 height 13
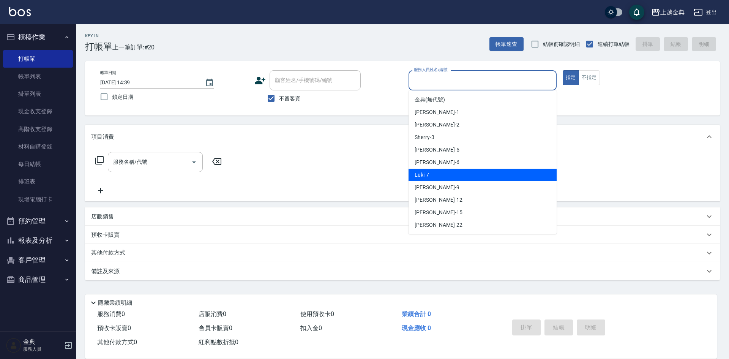
click at [434, 173] on div "Luki -7" at bounding box center [482, 175] width 148 height 13
type input "Luki-7"
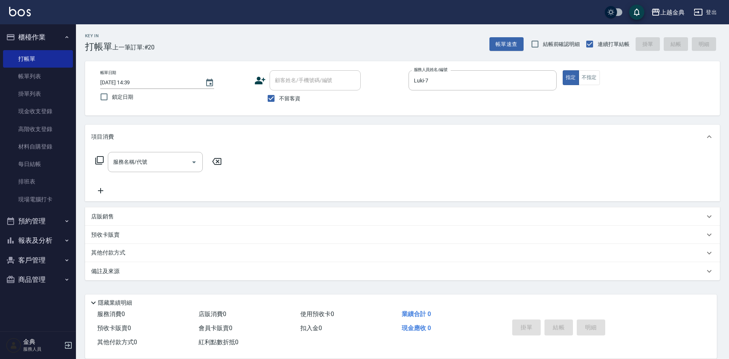
click at [101, 159] on icon at bounding box center [99, 160] width 9 height 9
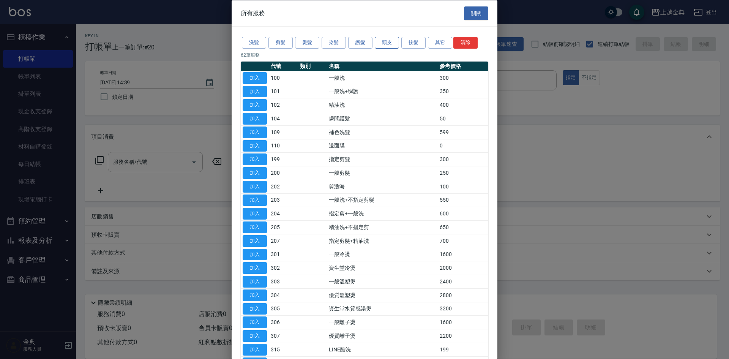
click at [386, 45] on button "頭皮" at bounding box center [387, 43] width 24 height 12
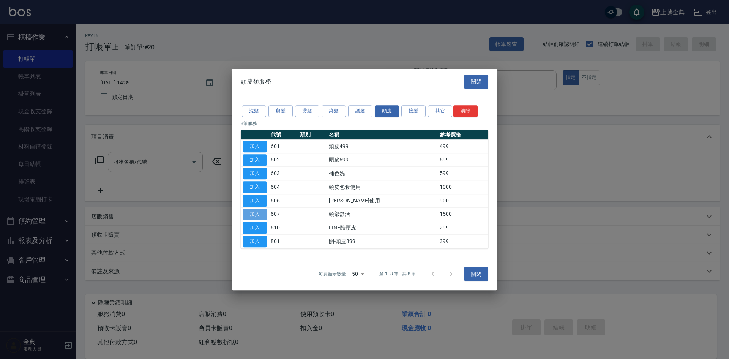
click at [257, 214] on button "加入" at bounding box center [255, 214] width 24 height 12
type input "頭部舒活(607)"
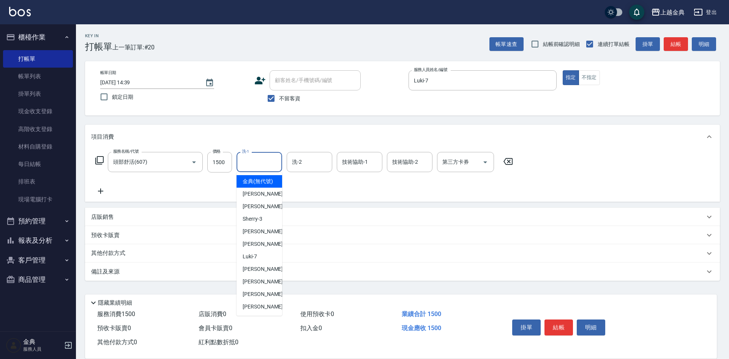
click at [254, 161] on input "洗-1" at bounding box center [259, 161] width 39 height 13
click at [251, 284] on div "[PERSON_NAME]-12" at bounding box center [259, 281] width 46 height 13
type input "[PERSON_NAME]-12"
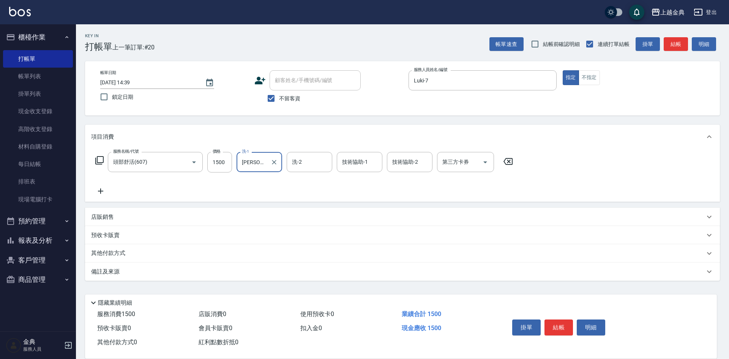
click at [99, 160] on icon at bounding box center [99, 160] width 9 height 9
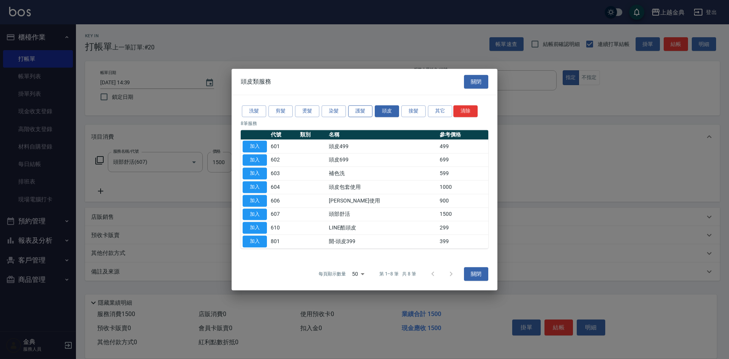
click at [354, 112] on button "護髮" at bounding box center [360, 111] width 24 height 12
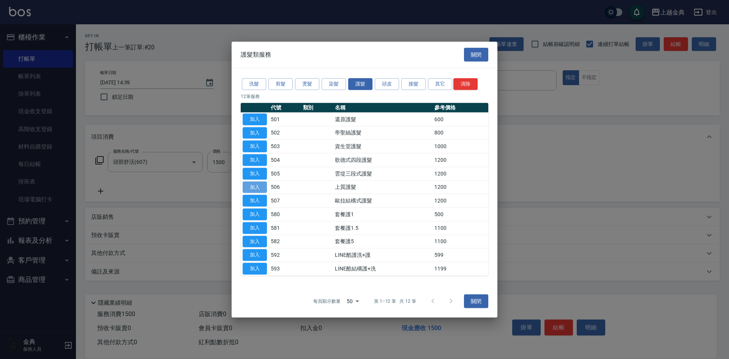
click at [259, 188] on button "加入" at bounding box center [255, 187] width 24 height 12
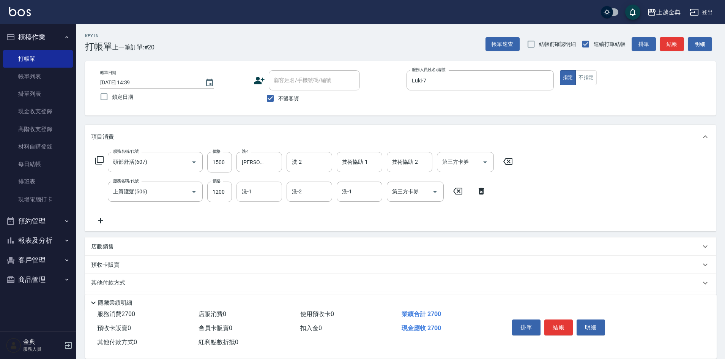
click at [257, 192] on input "洗-1" at bounding box center [259, 191] width 39 height 13
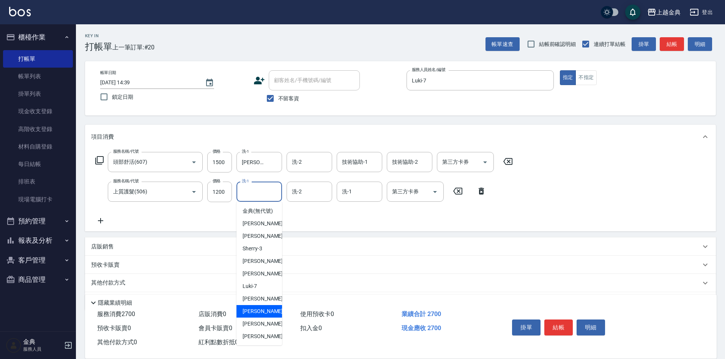
click at [272, 317] on div "[PERSON_NAME]-12" at bounding box center [259, 311] width 46 height 13
type input "[PERSON_NAME]-12"
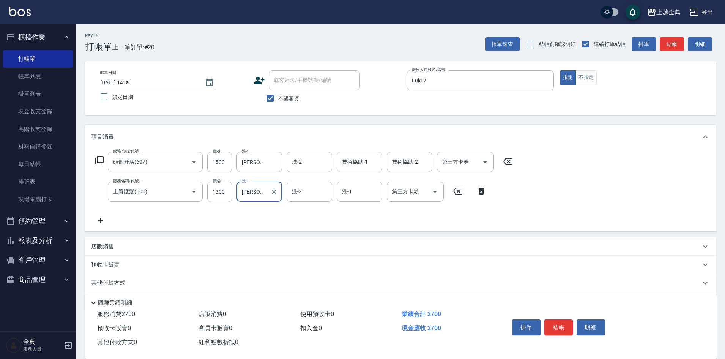
click at [366, 158] on input "技術協助-1" at bounding box center [359, 161] width 39 height 13
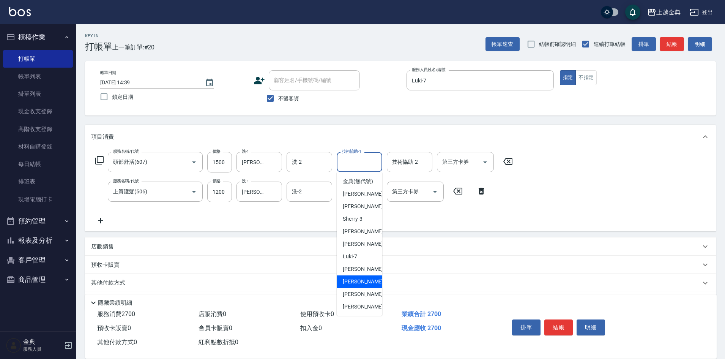
click at [360, 285] on span "[PERSON_NAME]-12" at bounding box center [367, 281] width 48 height 8
type input "[PERSON_NAME]-12"
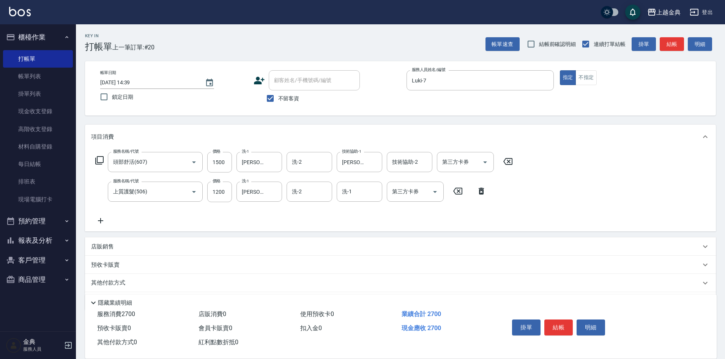
click at [142, 282] on div "其他付款方式" at bounding box center [396, 283] width 610 height 8
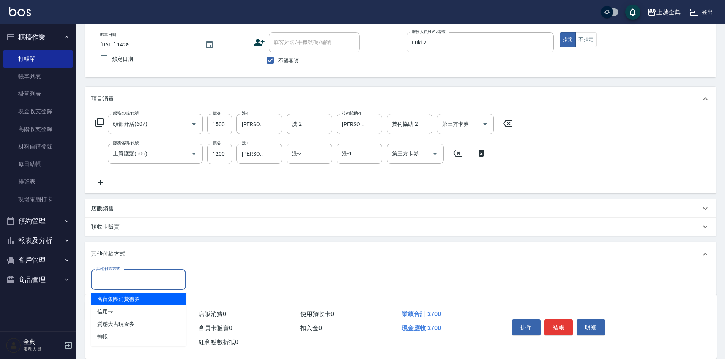
click at [141, 277] on input "其他付款方式" at bounding box center [139, 279] width 88 height 13
click at [122, 308] on span "信用卡" at bounding box center [138, 311] width 95 height 13
type input "信用卡"
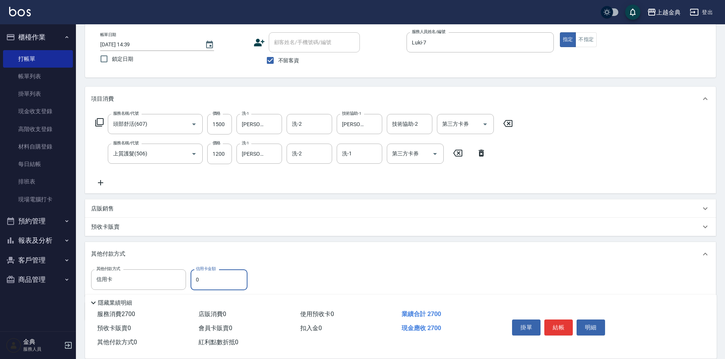
click at [193, 279] on input "0" at bounding box center [219, 279] width 57 height 20
type input "2700"
click at [550, 324] on button "結帳" at bounding box center [558, 327] width 28 height 16
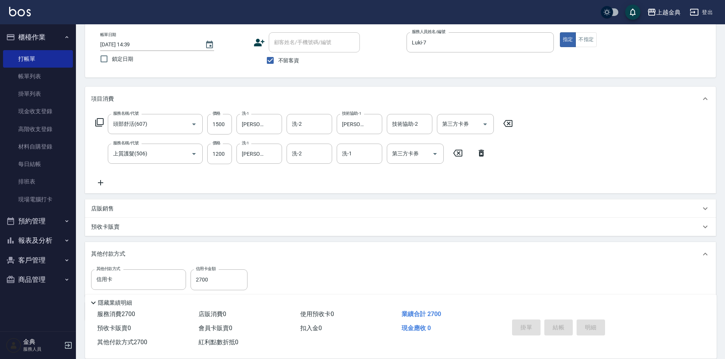
type input "[DATE] 14:41"
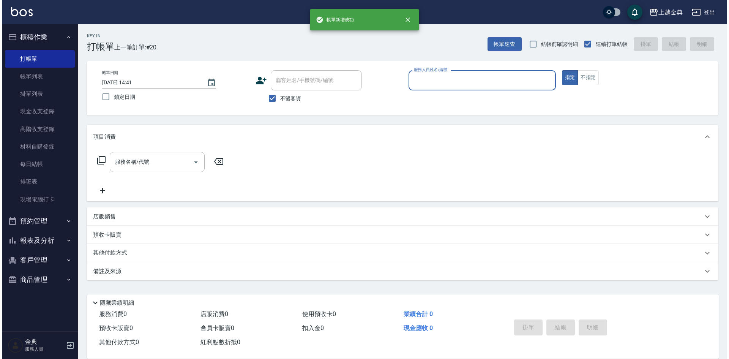
scroll to position [0, 0]
